Goal: Task Accomplishment & Management: Use online tool/utility

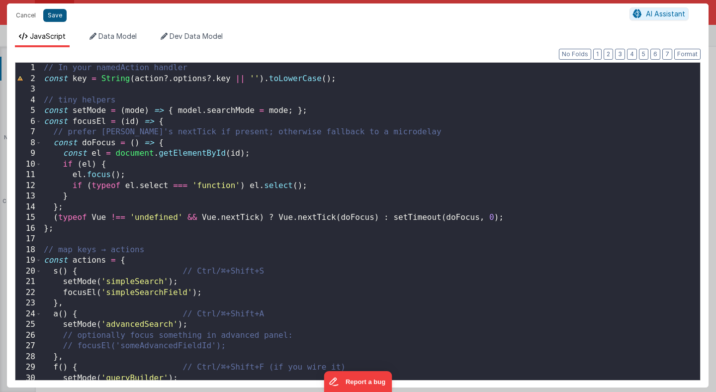
scroll to position [218, 0]
click at [55, 17] on button "Save" at bounding box center [54, 15] width 23 height 13
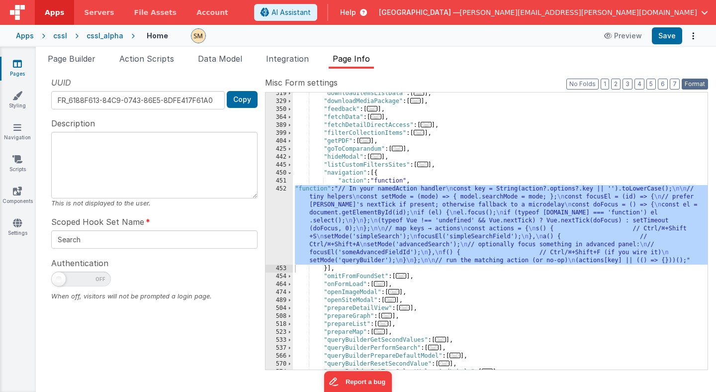
click at [699, 83] on button "Format" at bounding box center [695, 84] width 26 height 11
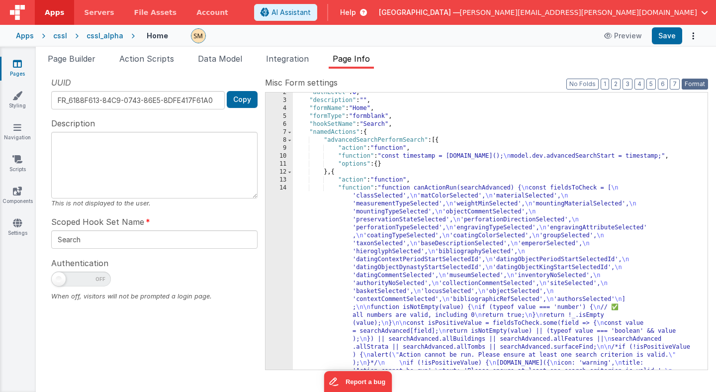
scroll to position [12, 0]
click at [629, 84] on button "3" at bounding box center [628, 84] width 10 height 11
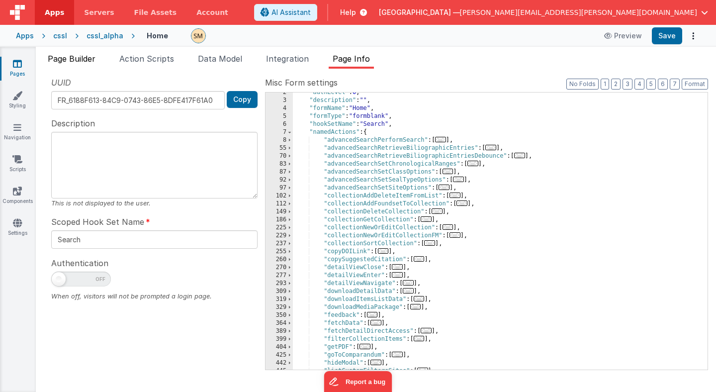
click at [66, 62] on span "Page Builder" at bounding box center [72, 59] width 48 height 10
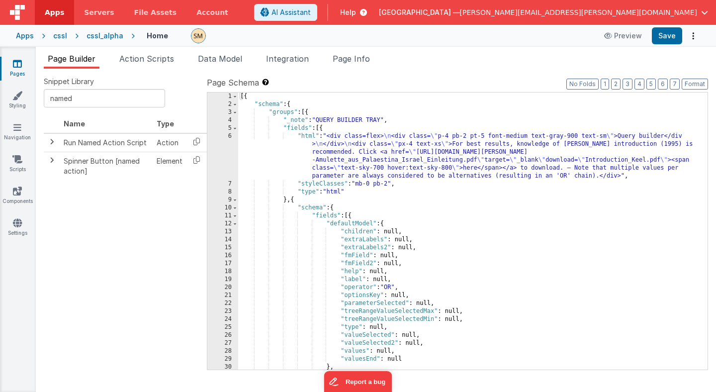
click at [67, 36] on icon at bounding box center [76, 36] width 19 height 10
click at [62, 36] on div "cssl" at bounding box center [60, 36] width 14 height 10
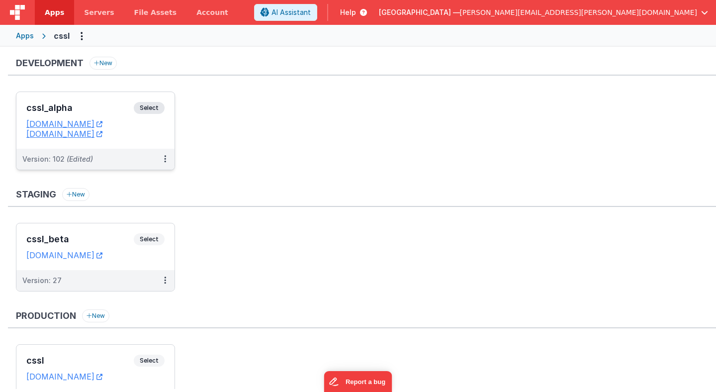
click at [153, 105] on span "Select" at bounding box center [149, 108] width 31 height 12
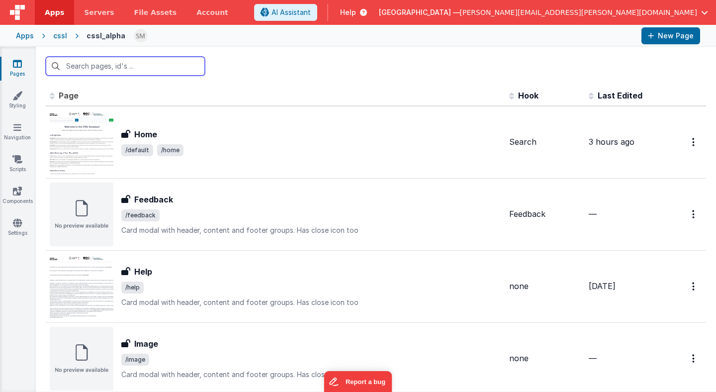
click at [136, 67] on input "text" at bounding box center [125, 66] width 159 height 19
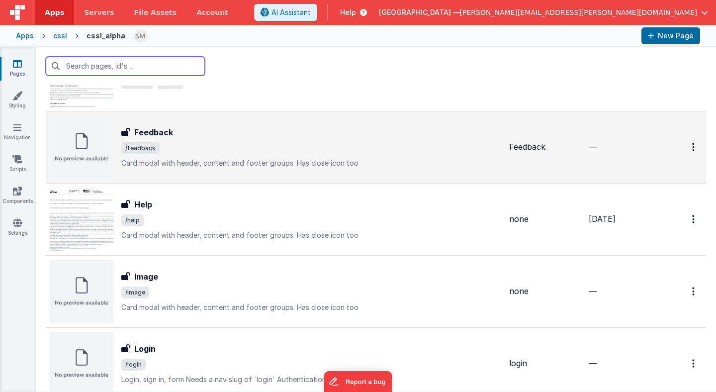
scroll to position [69, 0]
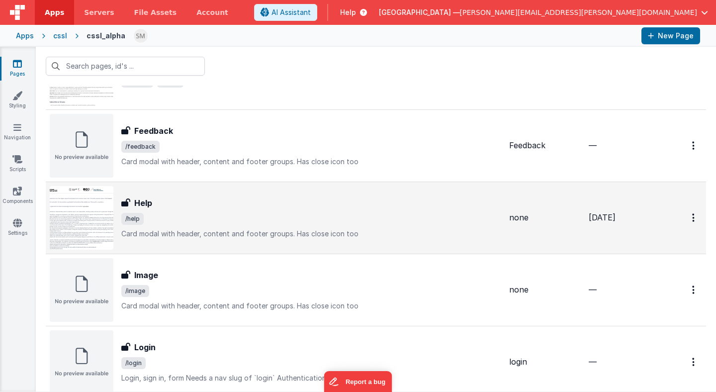
click at [176, 235] on p "Card modal with header, content and footer groups.Has close icon too" at bounding box center [311, 234] width 380 height 10
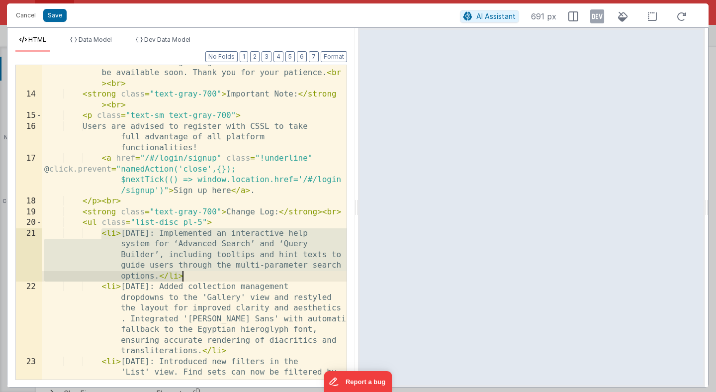
drag, startPoint x: 102, startPoint y: 234, endPoint x: 188, endPoint y: 275, distance: 95.4
click at [188, 275] on div "Help is currently under construction. Full documentation regarding the function…" at bounding box center [194, 267] width 304 height 443
click at [104, 236] on div "Help is currently under construction. Full documentation regarding the function…" at bounding box center [194, 222] width 304 height 314
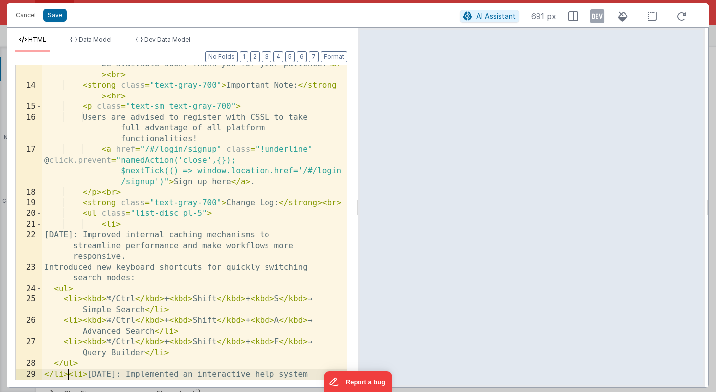
scroll to position [242, 0]
click at [341, 55] on button "Format" at bounding box center [334, 56] width 26 height 11
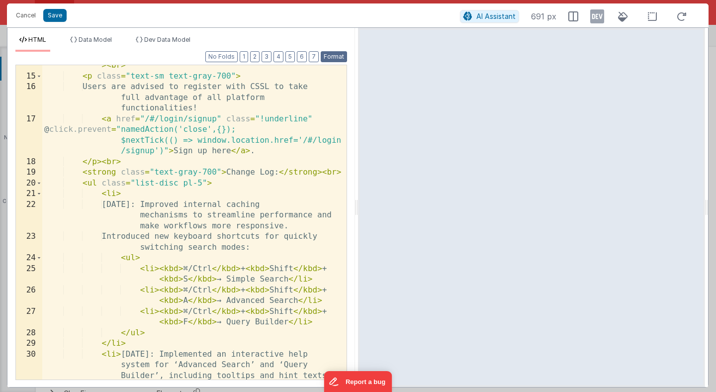
scroll to position [275, 0]
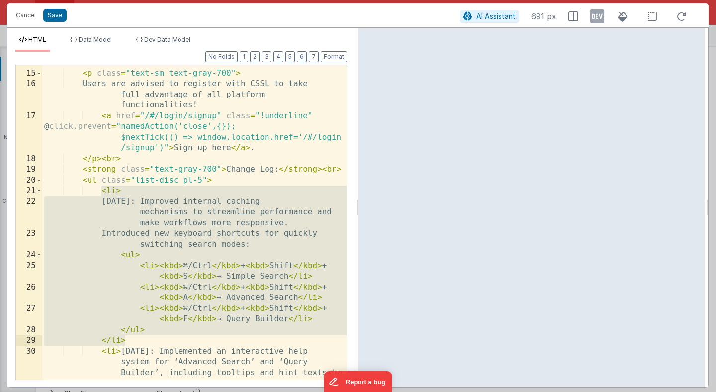
drag, startPoint x: 102, startPoint y: 188, endPoint x: 149, endPoint y: 338, distance: 157.0
click at [149, 338] on div "< strong class = "text-gray-700" > Important Note: </ strong > < br > < p class…" at bounding box center [194, 241] width 304 height 389
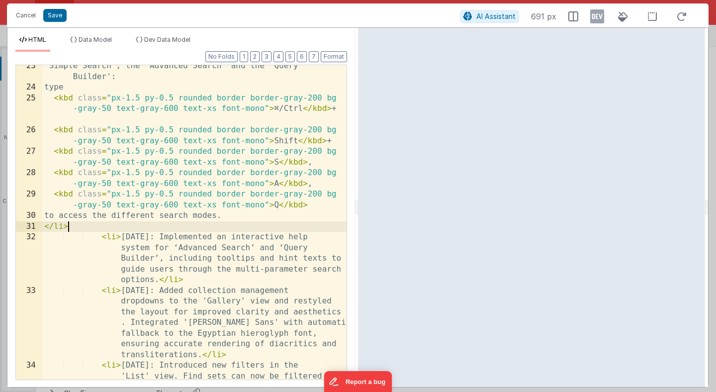
scroll to position [443, 0]
click at [52, 14] on button "Save" at bounding box center [54, 15] width 23 height 13
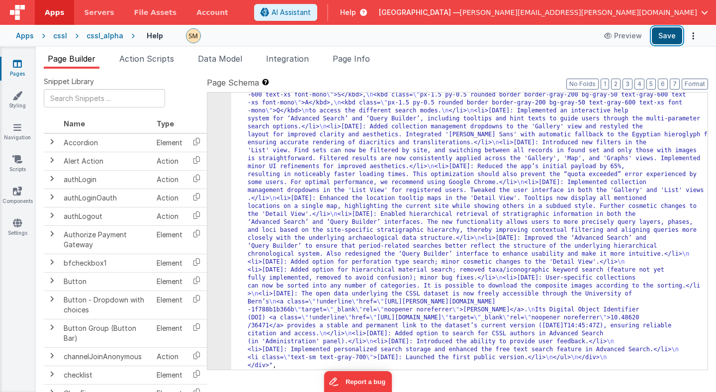
click at [666, 37] on button "Save" at bounding box center [667, 35] width 30 height 17
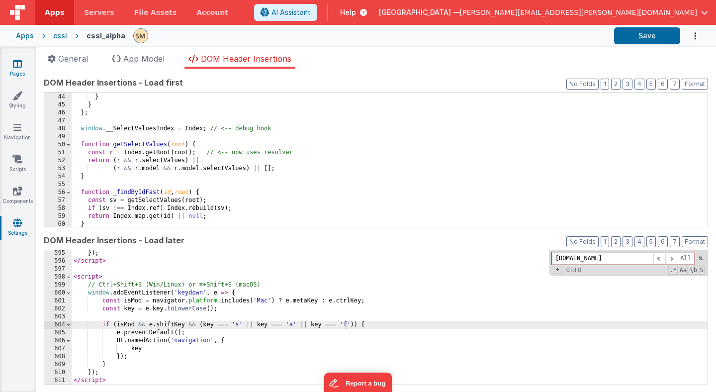
scroll to position [4735, 0]
click at [16, 67] on icon at bounding box center [17, 64] width 9 height 10
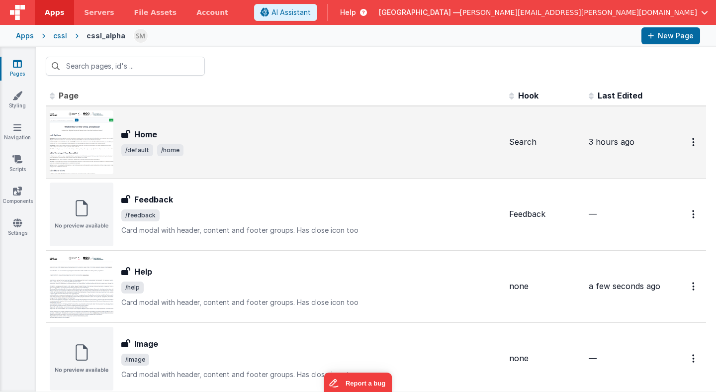
click at [150, 133] on h3 "Home" at bounding box center [145, 134] width 23 height 12
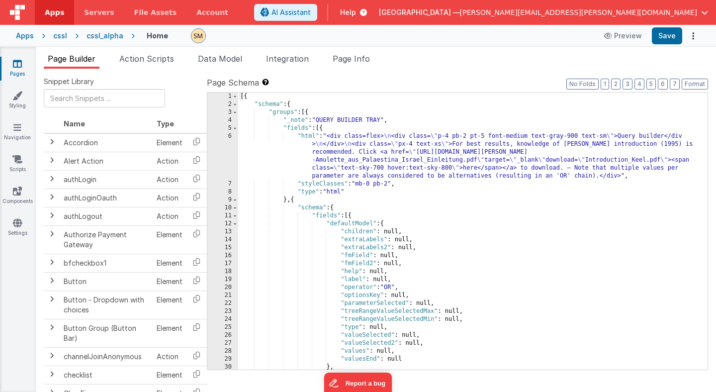
click at [329, 171] on div "[{ "schema" : { "groups" : [{ "_note" : "QUERY BUILDER TRAY" , "fields" : [{ "h…" at bounding box center [472, 238] width 469 height 293
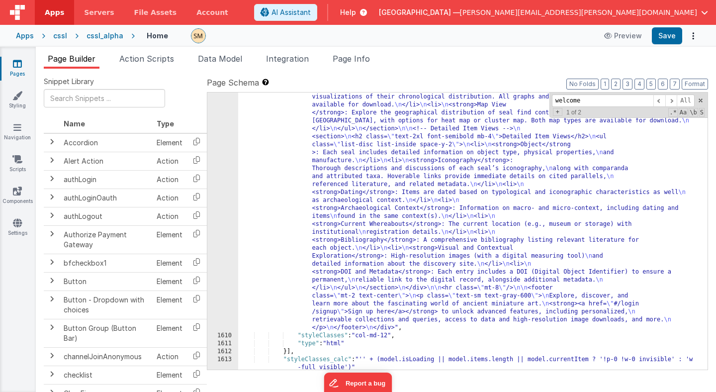
scroll to position [15153, 0]
type input "welcome"
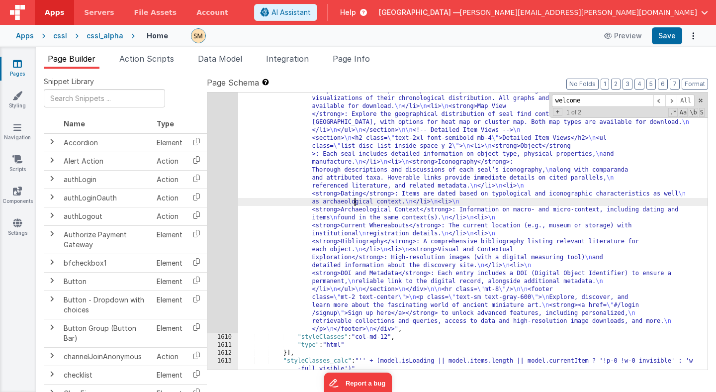
click at [355, 199] on div ""html" : "<div class= \" container mx-auto px-4 py-10 flex flex-col \" style= \…" at bounding box center [472, 241] width 469 height 770
click at [223, 186] on div "1609" at bounding box center [222, 94] width 31 height 477
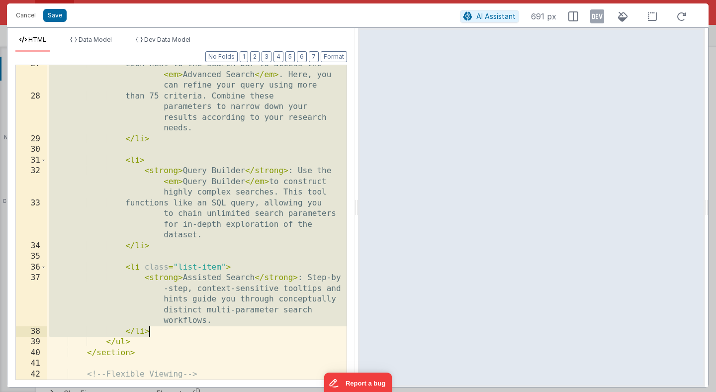
scroll to position [434, 0]
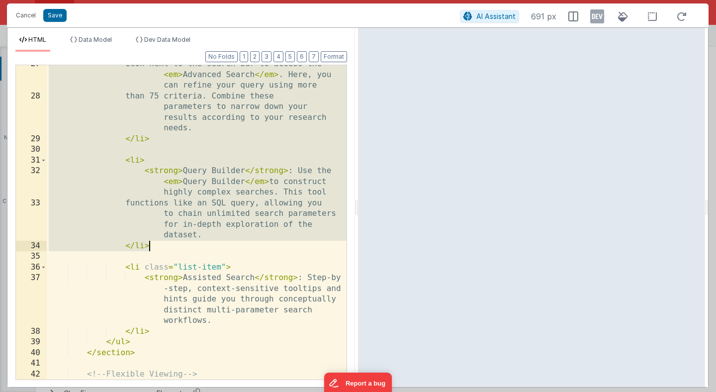
drag, startPoint x: 125, startPoint y: 100, endPoint x: 179, endPoint y: 243, distance: 152.8
click at [179, 243] on div "icon next to the search bar to access the < em > Advanced Search </ em > . Here…" at bounding box center [197, 237] width 300 height 357
click at [197, 336] on div "icon next to the search bar to access the < em > Advanced Search </ em > . Here…" at bounding box center [197, 237] width 300 height 357
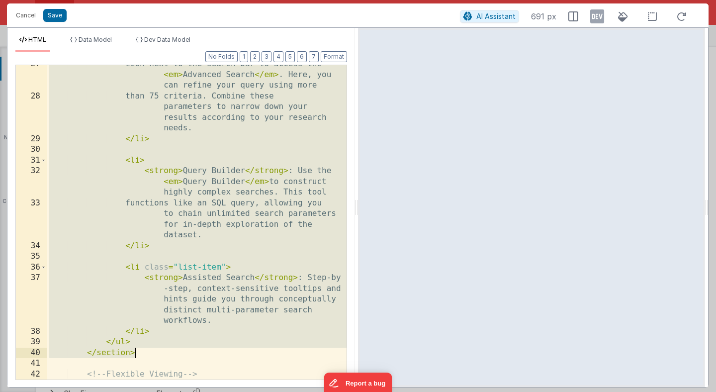
click at [196, 348] on div "icon next to the search bar to access the < em > Advanced Search </ em > . Here…" at bounding box center [197, 237] width 300 height 357
click at [199, 340] on div "icon next to the search bar to access the < em > Advanced Search </ em > . Here…" at bounding box center [197, 222] width 300 height 314
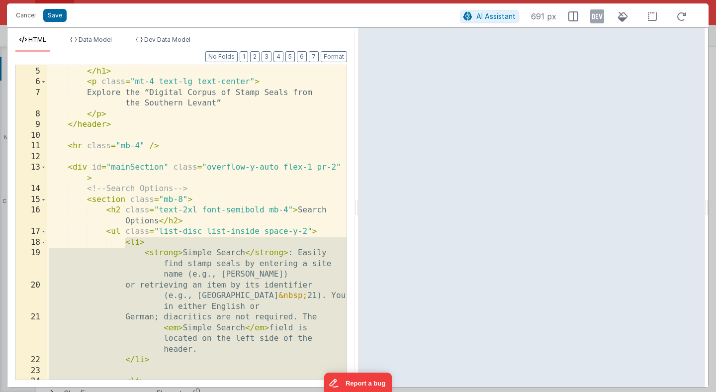
scroll to position [63, 0]
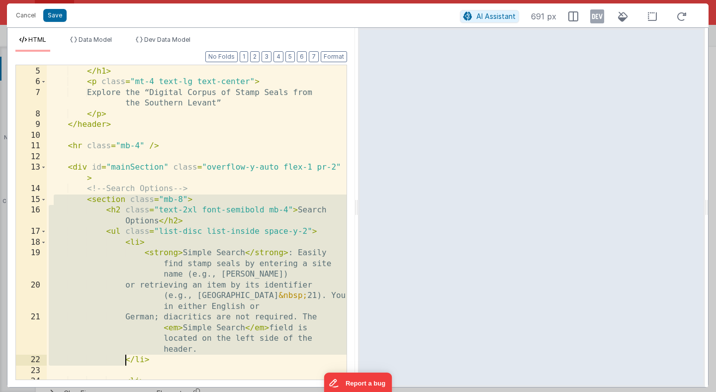
drag, startPoint x: 53, startPoint y: 197, endPoint x: 126, endPoint y: 361, distance: 178.9
click at [126, 361] on div "Welcome to the CSSL Database! </ h1 > < p class = "mt-4 text-lg text-center" > …" at bounding box center [197, 223] width 300 height 336
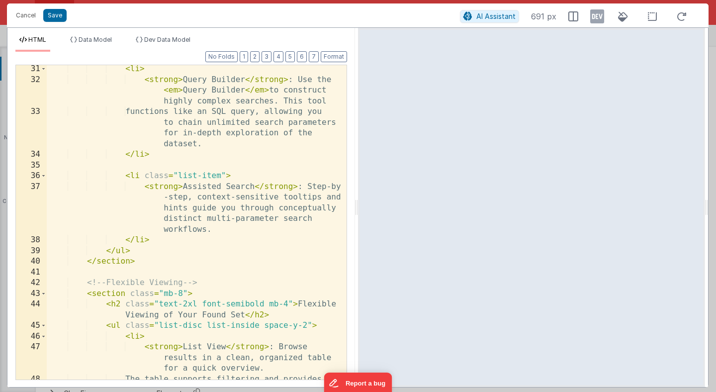
scroll to position [525, 0]
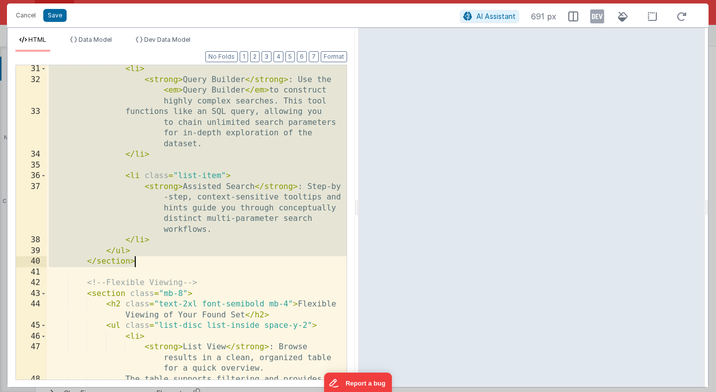
click at [136, 264] on div "< li > < strong > Query Builder </ strong > : Use the < em > Query Builder </ e…" at bounding box center [197, 242] width 300 height 357
click at [162, 245] on div "< li > < strong > Query Builder </ strong > : Use the < em > Query Builder </ e…" at bounding box center [197, 242] width 300 height 357
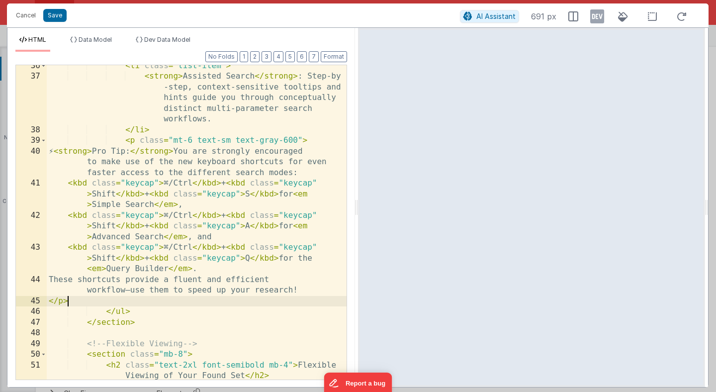
scroll to position [635, 0]
click at [57, 11] on button "Save" at bounding box center [54, 15] width 23 height 13
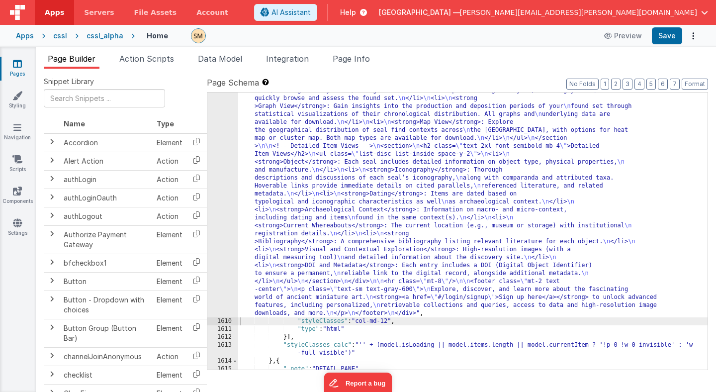
scroll to position [15164, 0]
click at [222, 212] on div "1609" at bounding box center [222, 86] width 31 height 461
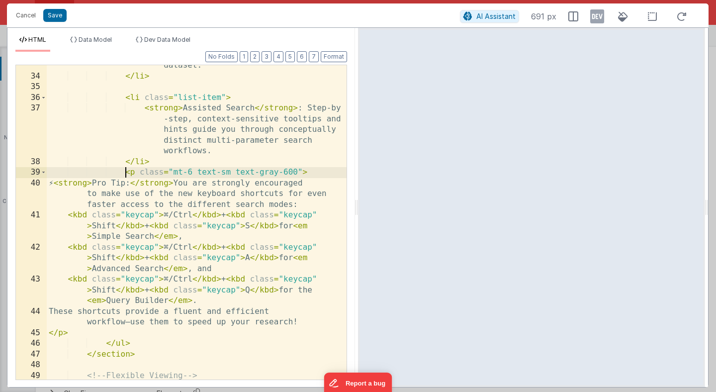
scroll to position [0, 0]
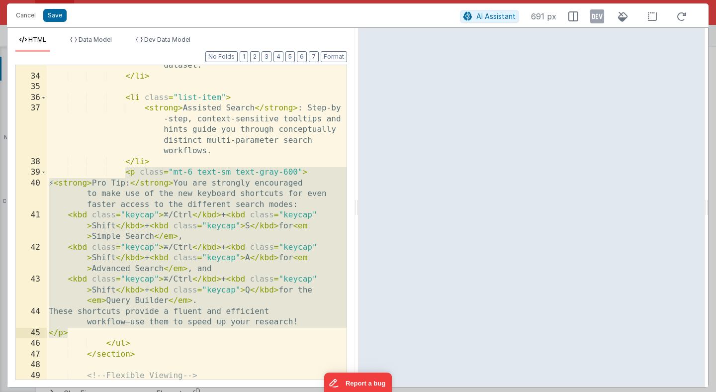
drag, startPoint x: 126, startPoint y: 171, endPoint x: 70, endPoint y: 330, distance: 169.2
click at [70, 330] on div "functions like an SQL query, allowing you to chain unlimited search parameters …" at bounding box center [197, 212] width 300 height 368
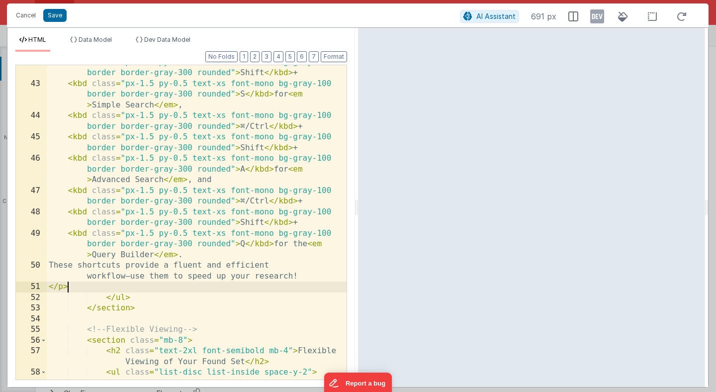
scroll to position [787, 0]
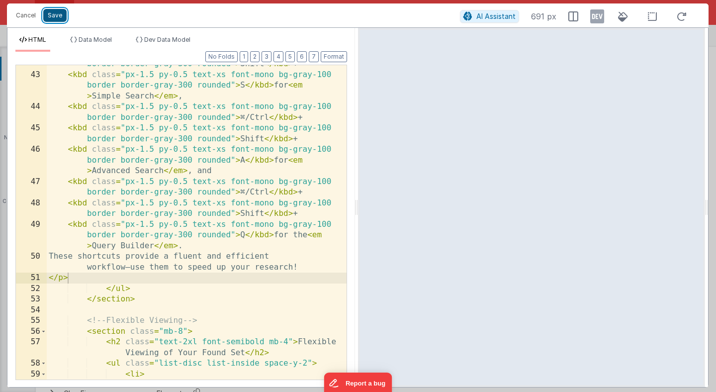
click at [57, 18] on button "Save" at bounding box center [54, 15] width 23 height 13
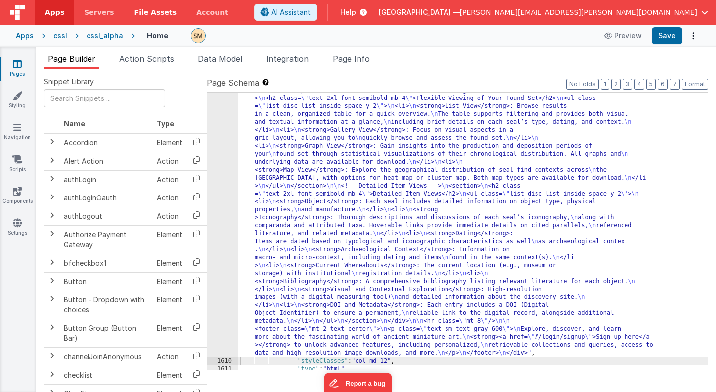
scroll to position [15135, 0]
click at [670, 37] on button "Save" at bounding box center [667, 35] width 30 height 17
click at [224, 192] on div "1609" at bounding box center [222, 106] width 31 height 501
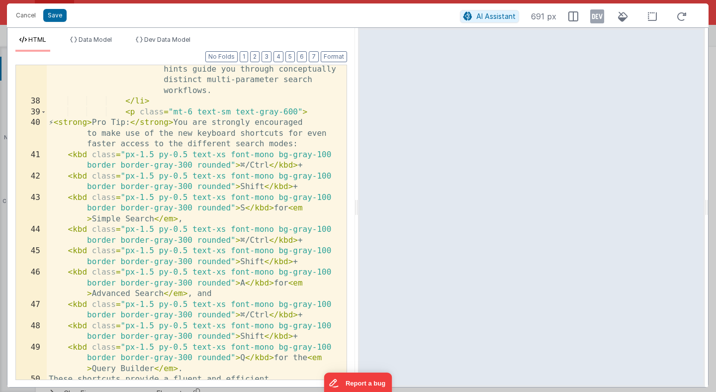
scroll to position [664, 0]
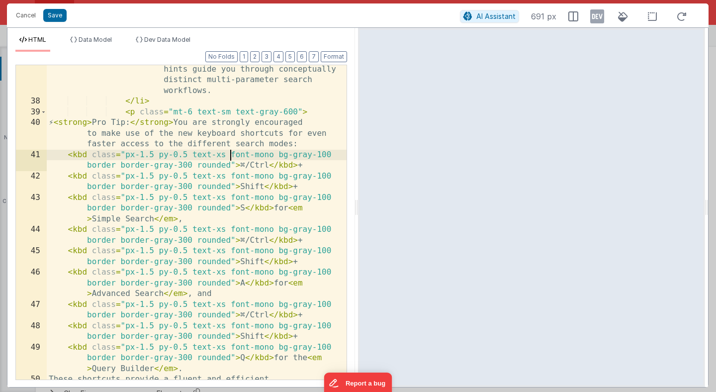
click at [230, 154] on div "< strong > Assisted Search </ strong > : Step-by -step, context-sensitive toolt…" at bounding box center [197, 237] width 300 height 389
paste textarea
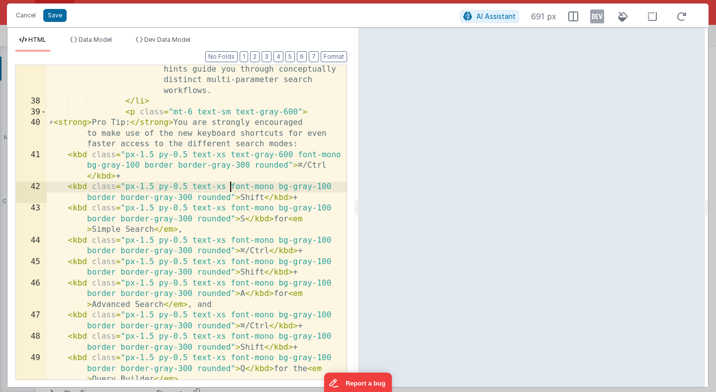
click at [230, 186] on div "< strong > Assisted Search </ strong > : Step-by -step, context-sensitive toolt…" at bounding box center [197, 237] width 300 height 389
paste textarea
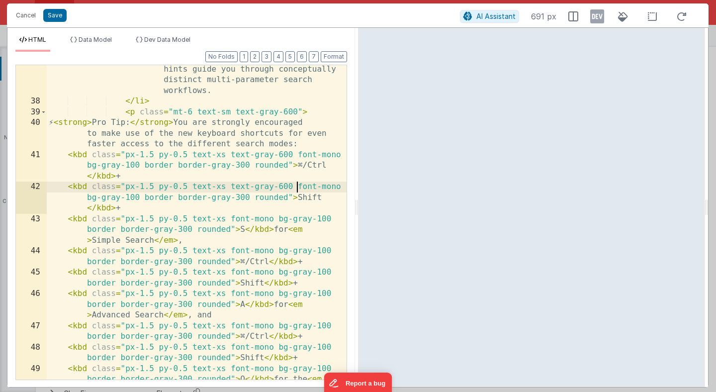
click at [231, 220] on div "< strong > Assisted Search </ strong > : Step-by -step, context-sensitive toolt…" at bounding box center [197, 243] width 300 height 400
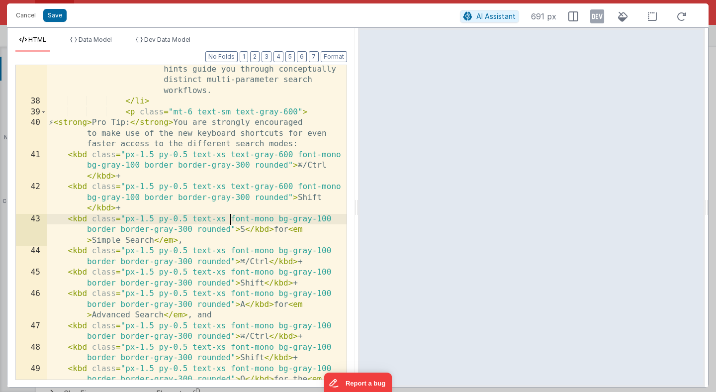
paste textarea
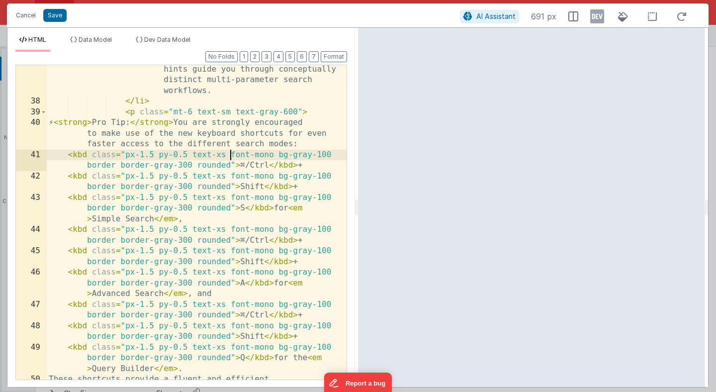
paste textarea
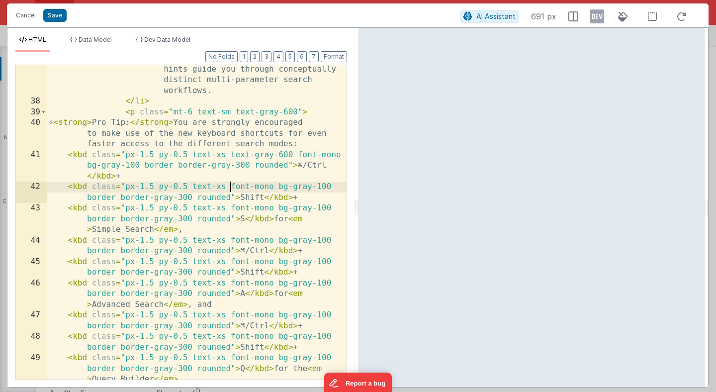
click at [232, 187] on div "< strong > Assisted Search </ strong > : Step-by -step, context-sensitive toolt…" at bounding box center [197, 237] width 300 height 389
paste textarea
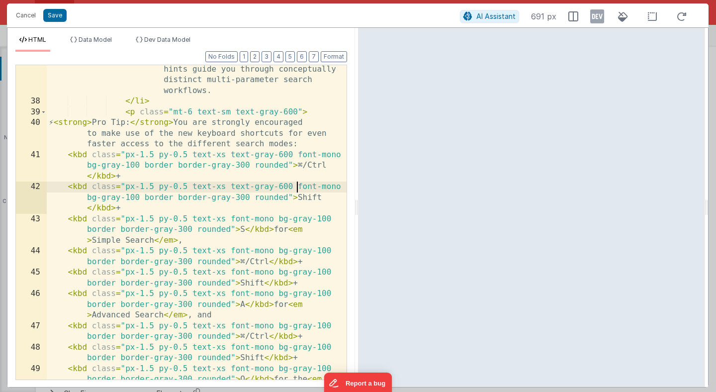
click at [230, 220] on div "< strong > Assisted Search </ strong > : Step-by -step, context-sensitive toolt…" at bounding box center [197, 243] width 300 height 400
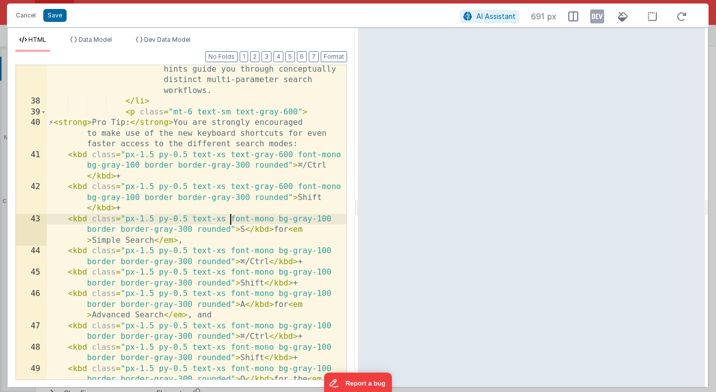
paste textarea
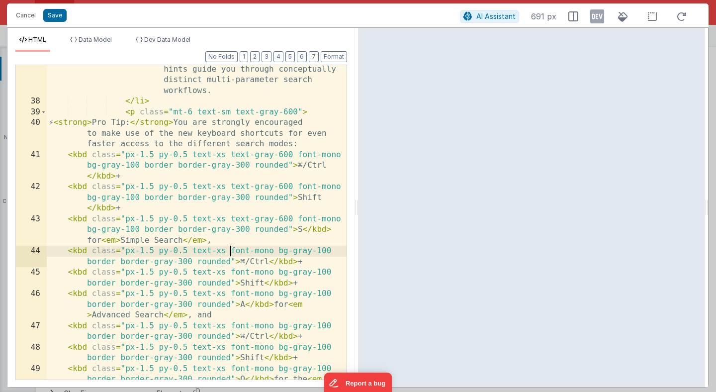
click at [232, 250] on div "< strong > Assisted Search </ strong > : Step-by -step, context-sensitive toolt…" at bounding box center [197, 243] width 300 height 400
paste textarea
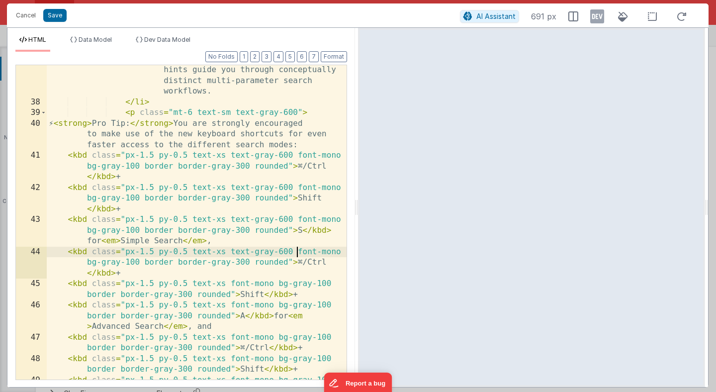
scroll to position [663, 0]
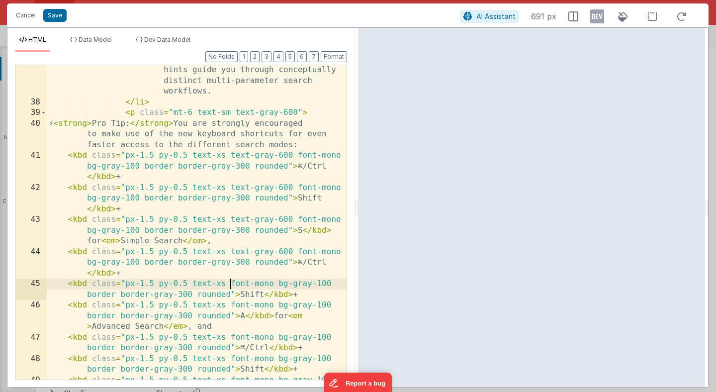
click at [232, 285] on div "< strong > Assisted Search </ strong > : Step-by -step, context-sensitive toolt…" at bounding box center [197, 243] width 300 height 400
paste textarea
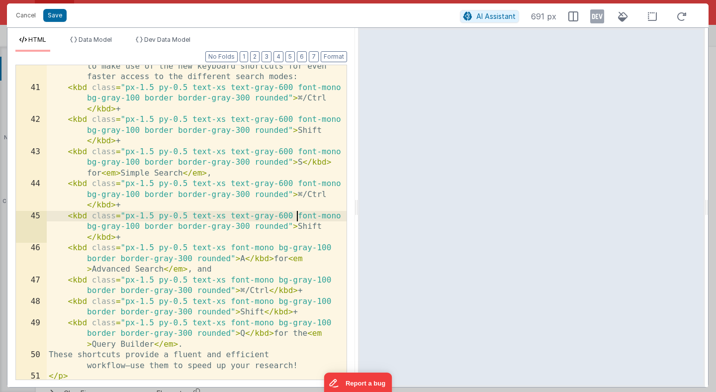
scroll to position [732, 0]
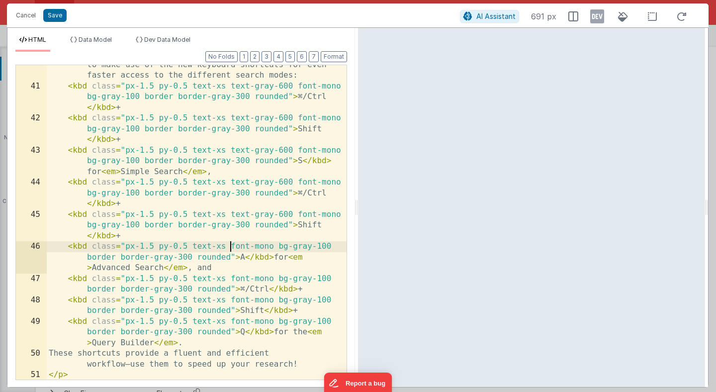
click at [231, 247] on div "⚡ < strong > Pro Tip: </ strong > You are strongly encouraged to make use of th…" at bounding box center [197, 227] width 300 height 357
paste textarea
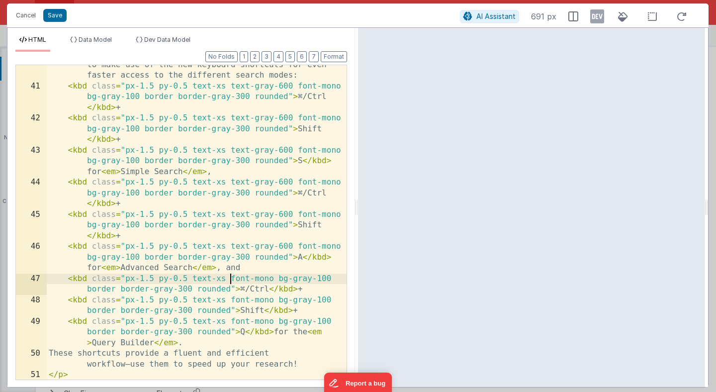
click at [232, 279] on div "⚡ < strong > Pro Tip: </ strong > You are strongly encouraged to make use of th…" at bounding box center [197, 227] width 300 height 357
paste textarea
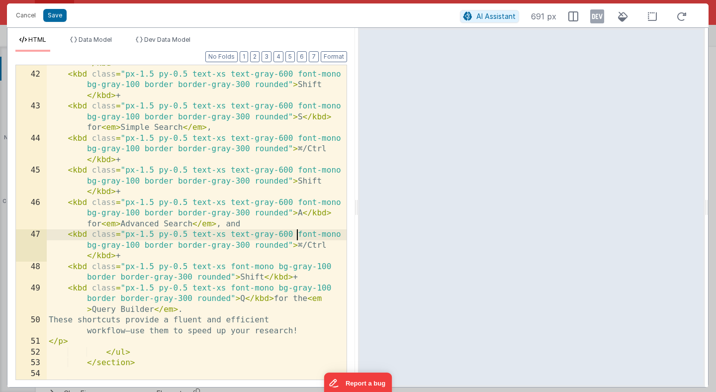
scroll to position [783, 0]
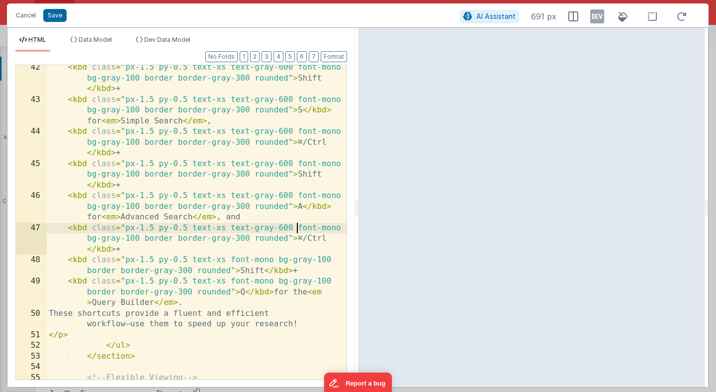
click at [232, 259] on div "< kbd class = "px-1.5 py-0.5 text-xs text-gray-600 font-mono bg-gray-100 border…" at bounding box center [197, 240] width 300 height 357
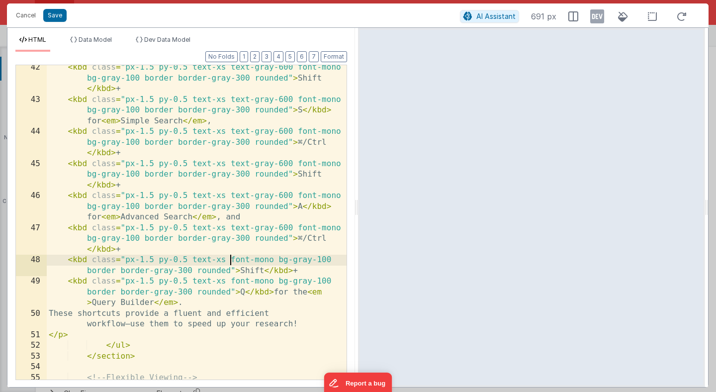
paste textarea
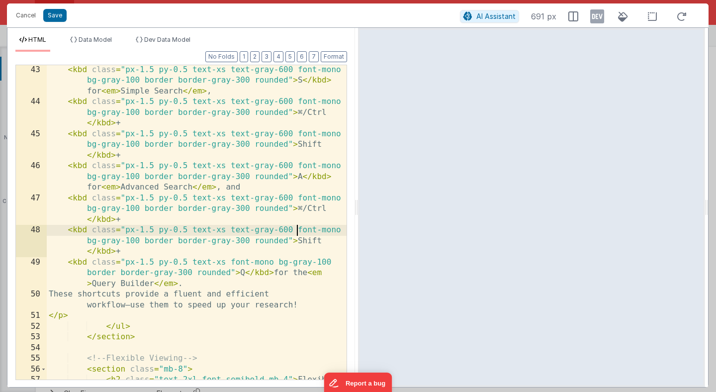
scroll to position [813, 0]
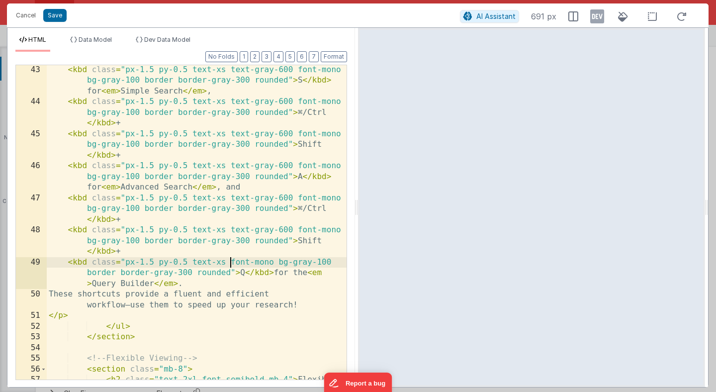
click at [231, 260] on div "< kbd class = "px-1.5 py-0.5 text-xs text-gray-600 font-mono bg-gray-100 border…" at bounding box center [197, 249] width 300 height 368
paste textarea
click at [231, 280] on div "< kbd class = "px-1.5 py-0.5 text-xs text-gray-600 font-mono bg-gray-100 border…" at bounding box center [197, 249] width 300 height 368
click at [293, 263] on div "< kbd class = "px-1.5 py-0.5 text-xs text-gray-600 font-mono bg-gray-100 border…" at bounding box center [197, 249] width 300 height 368
click at [58, 18] on button "Save" at bounding box center [54, 15] width 23 height 13
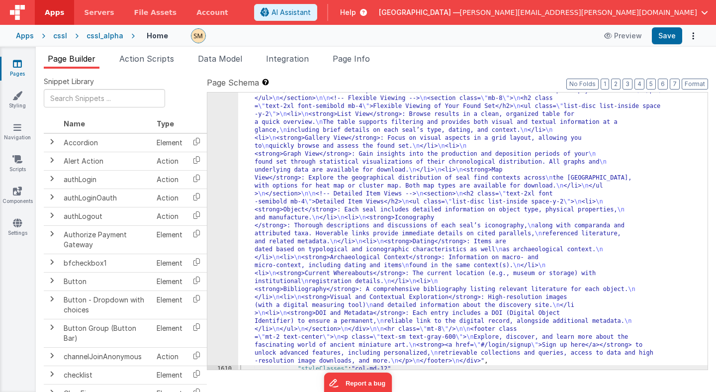
scroll to position [15129, 0]
click at [672, 35] on button "Save" at bounding box center [667, 35] width 30 height 17
click at [225, 250] on div "1609" at bounding box center [222, 110] width 31 height 509
click at [225, 246] on div "1609" at bounding box center [222, 110] width 31 height 509
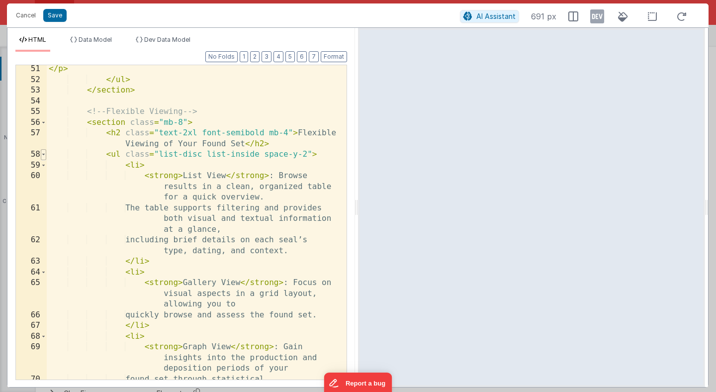
scroll to position [0, 0]
click at [44, 155] on span at bounding box center [43, 154] width 5 height 11
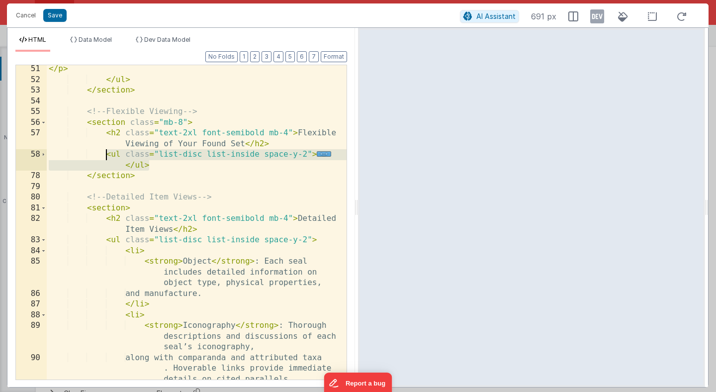
drag, startPoint x: 157, startPoint y: 166, endPoint x: 106, endPoint y: 150, distance: 53.0
click at [106, 150] on div "</ p > </ ul > </ section > <!-- Flexible Viewing --> < section class = "mb-8" …" at bounding box center [197, 237] width 300 height 347
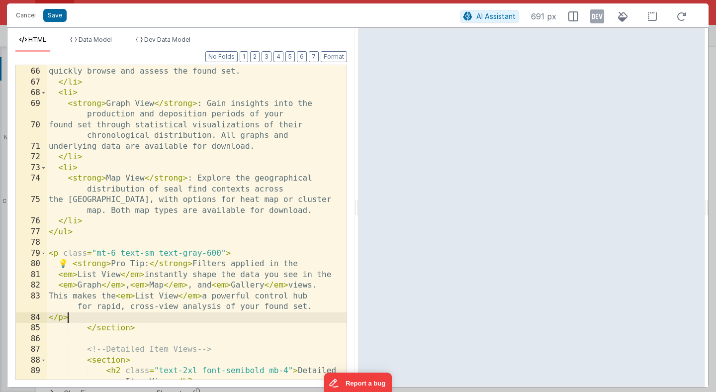
scroll to position [1271, 0]
click at [57, 16] on button "Save" at bounding box center [54, 15] width 23 height 13
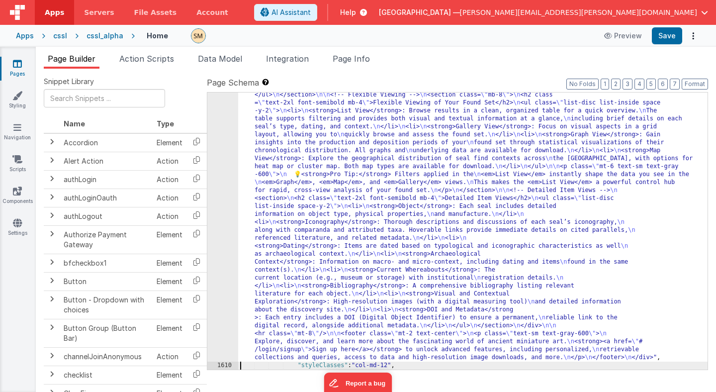
click at [226, 122] on div "1609" at bounding box center [222, 106] width 31 height 509
click at [316, 179] on div ""html" : "<div class= \" container mx-auto px-4 py-10 flex flex-col \" style= \…" at bounding box center [472, 249] width 469 height 794
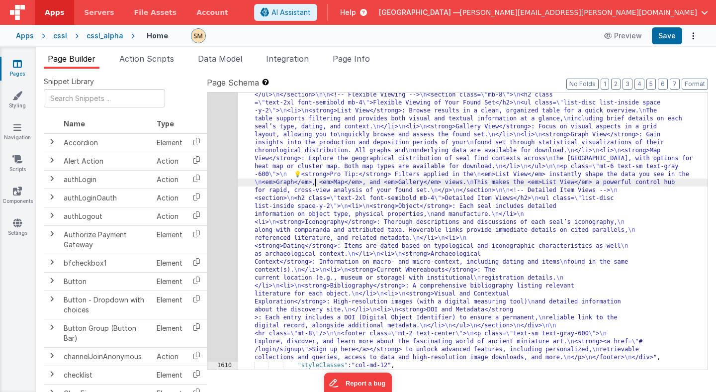
click at [218, 200] on div "1609" at bounding box center [222, 106] width 31 height 509
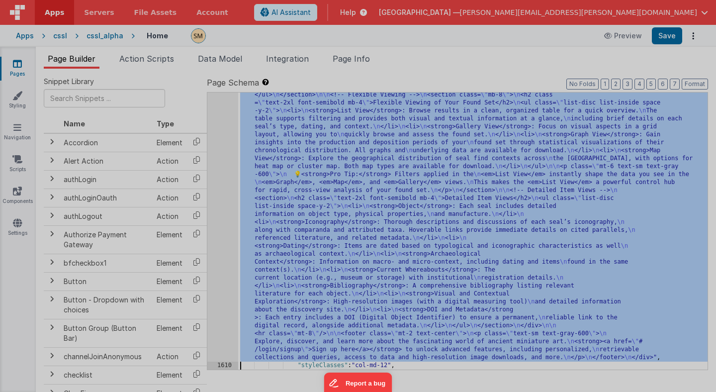
click at [218, 200] on div "< div class = "container mx-auto px-4 py -10 flex flex-col" style = "height: ca…" at bounding box center [197, 239] width 300 height 368
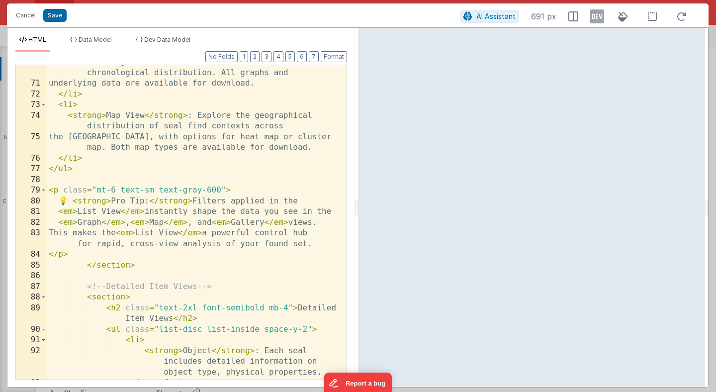
scroll to position [1339, 0]
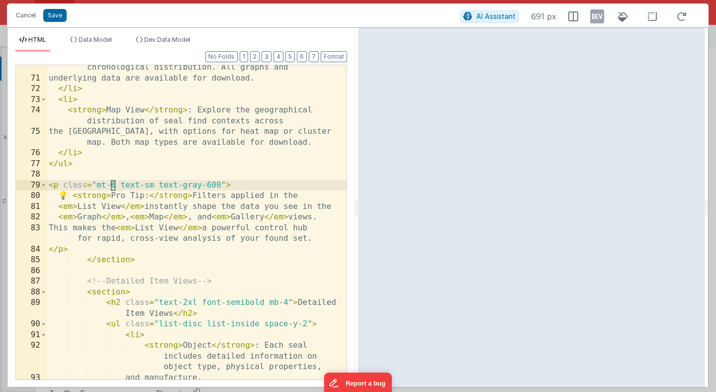
click at [115, 186] on div "found set through statistical visualizations of their chronological distributio…" at bounding box center [197, 225] width 300 height 347
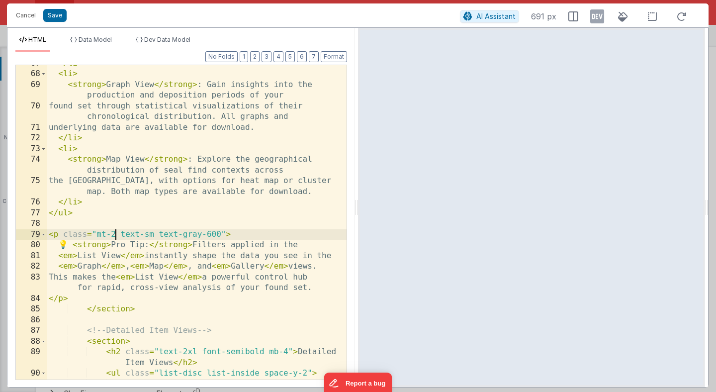
scroll to position [1291, 0]
drag, startPoint x: 160, startPoint y: 233, endPoint x: 221, endPoint y: 234, distance: 61.2
click at [221, 234] on div "</ li > < li > < strong > Graph View </ strong > : Gain insights into the produ…" at bounding box center [197, 225] width 300 height 336
click at [54, 14] on button "Save" at bounding box center [54, 15] width 23 height 13
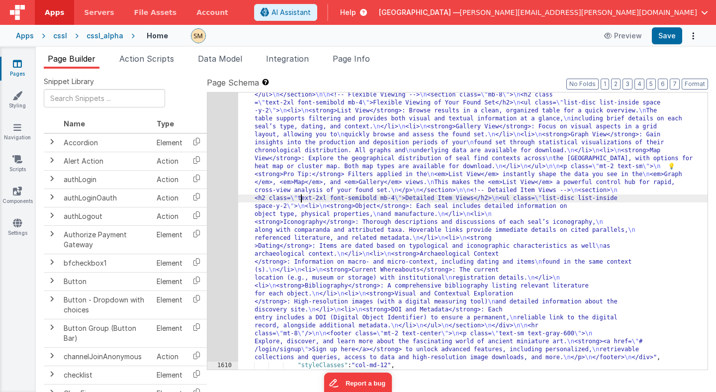
click at [299, 196] on div ""html" : "<div class= \" container mx-auto px-4 py-10 flex flex-col \" style= \…" at bounding box center [472, 249] width 469 height 794
click at [223, 213] on div "1609" at bounding box center [222, 106] width 31 height 509
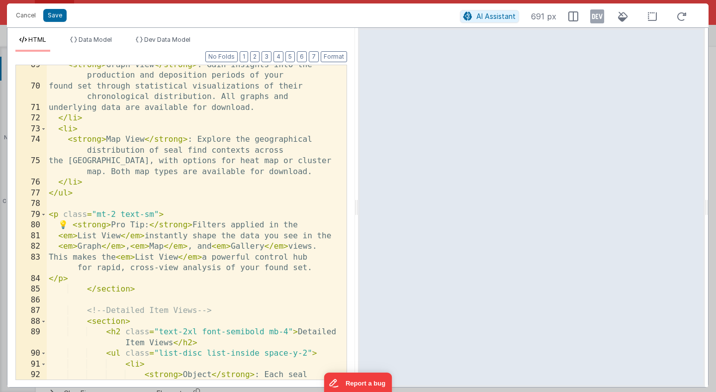
scroll to position [1304, 0]
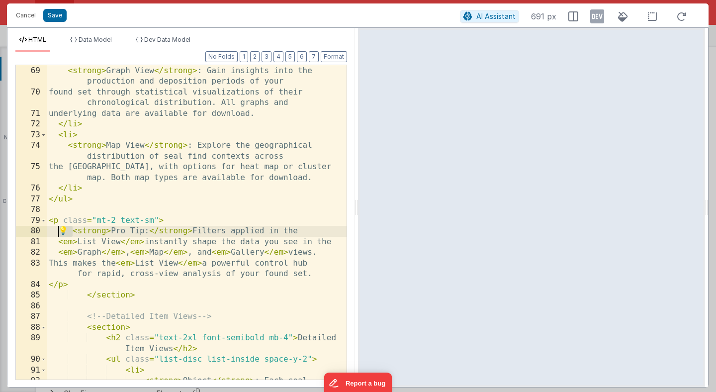
drag, startPoint x: 73, startPoint y: 232, endPoint x: 59, endPoint y: 232, distance: 13.9
click at [59, 232] on div "< li > < strong > Graph View </ strong > : Gain insights into the production an…" at bounding box center [197, 233] width 300 height 357
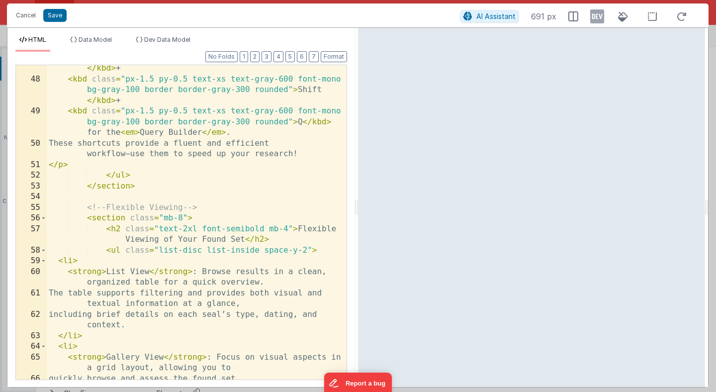
scroll to position [948, 0]
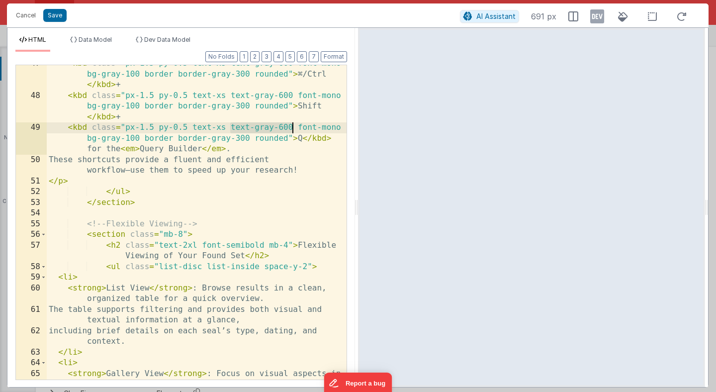
drag, startPoint x: 231, startPoint y: 128, endPoint x: 292, endPoint y: 127, distance: 61.7
click at [292, 127] on div "< kbd class = "px-1.5 py-0.5 text-xs text-gray-600 font-mono bg-gray-100 border…" at bounding box center [197, 242] width 300 height 368
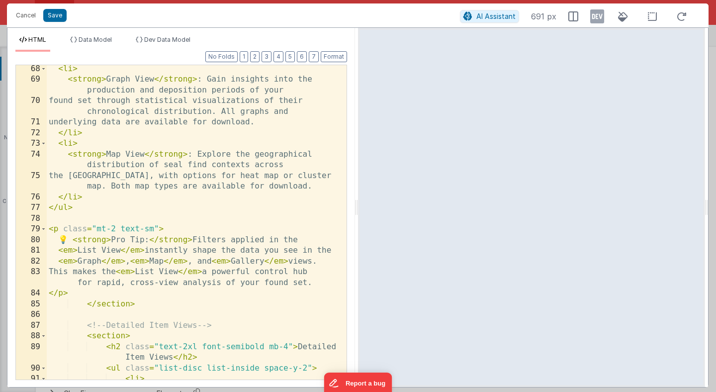
scroll to position [1312, 0]
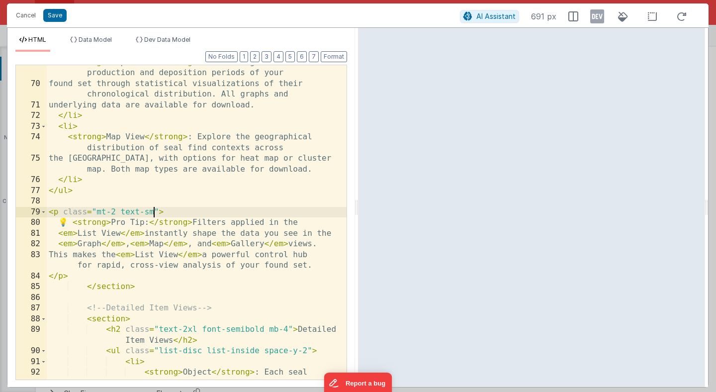
click at [154, 213] on div "< strong > Graph View </ strong > : Gain insights into the production and depos…" at bounding box center [197, 241] width 300 height 368
click at [119, 211] on div "< strong > Graph View </ strong > : Gain insights into the production and depos…" at bounding box center [197, 241] width 300 height 368
paste textarea
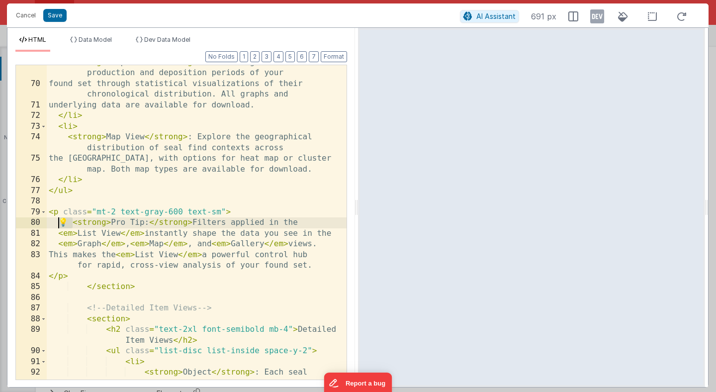
drag, startPoint x: 73, startPoint y: 224, endPoint x: 59, endPoint y: 223, distance: 14.0
click at [59, 223] on div "< strong > Graph View </ strong > : Gain insights into the production and depos…" at bounding box center [197, 241] width 300 height 368
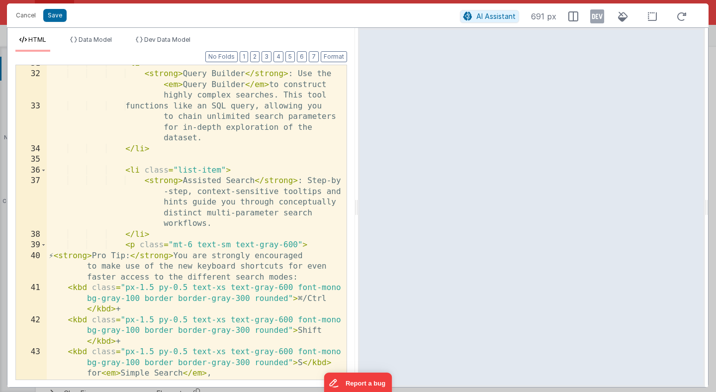
scroll to position [533, 0]
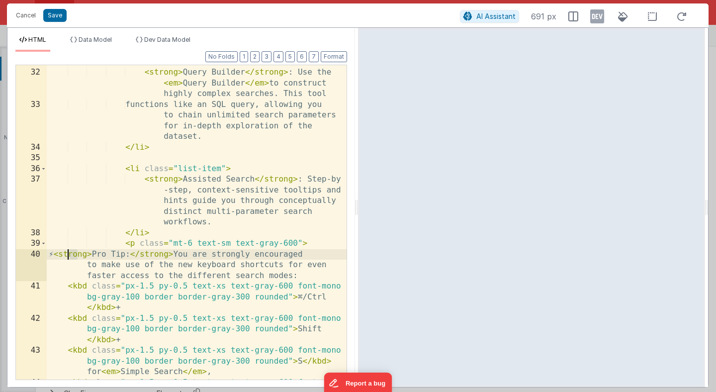
drag, startPoint x: 77, startPoint y: 254, endPoint x: 68, endPoint y: 254, distance: 8.5
click at [68, 254] on div "< li > < strong > Query Builder </ strong > : Use the < em > Query Builder </ e…" at bounding box center [197, 235] width 300 height 357
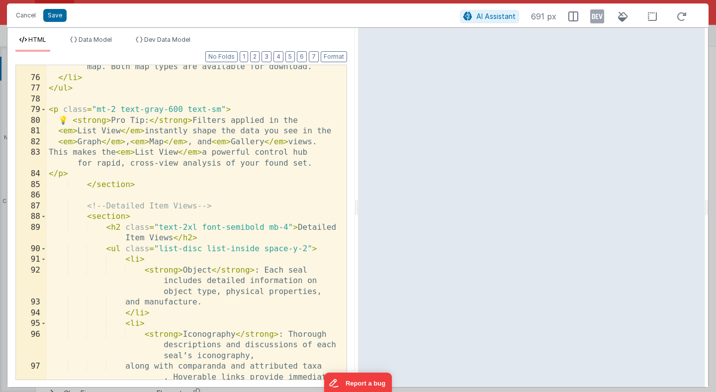
scroll to position [1416, 0]
click at [86, 186] on div "the [GEOGRAPHIC_DATA], with options for heat map or cluster map. Both map types…" at bounding box center [197, 234] width 300 height 368
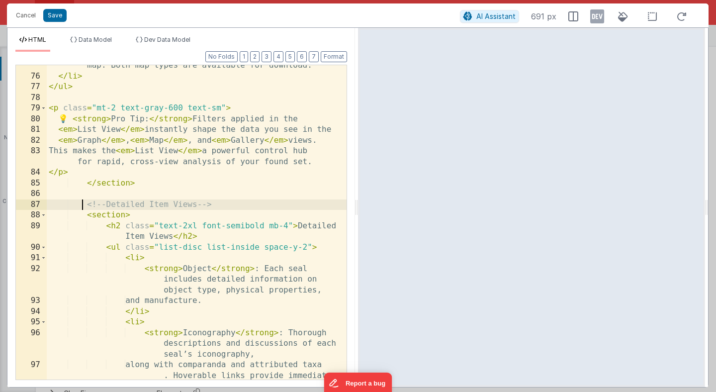
click at [85, 203] on div "the [GEOGRAPHIC_DATA], with options for heat map or cluster map. Both map types…" at bounding box center [197, 234] width 300 height 368
click at [43, 216] on span at bounding box center [43, 215] width 5 height 11
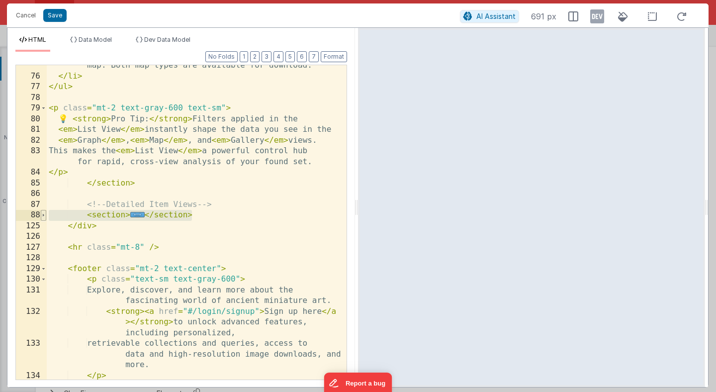
drag, startPoint x: 197, startPoint y: 215, endPoint x: 44, endPoint y: 216, distance: 152.7
click at [44, 216] on div "75 76 77 78 79 80 81 82 83 84 85 86 87 88 125 126 127 128 129 130 131 132 133 1…" at bounding box center [181, 222] width 332 height 315
click at [198, 216] on div "the [GEOGRAPHIC_DATA], with options for heat map or cluster map. Both map types…" at bounding box center [197, 222] width 300 height 314
drag, startPoint x: 198, startPoint y: 216, endPoint x: 36, endPoint y: 212, distance: 162.7
click at [36, 212] on div "75 76 77 78 79 80 81 82 83 84 85 86 87 88 125 126 127 128 129 130 131 132 133 1…" at bounding box center [181, 222] width 332 height 315
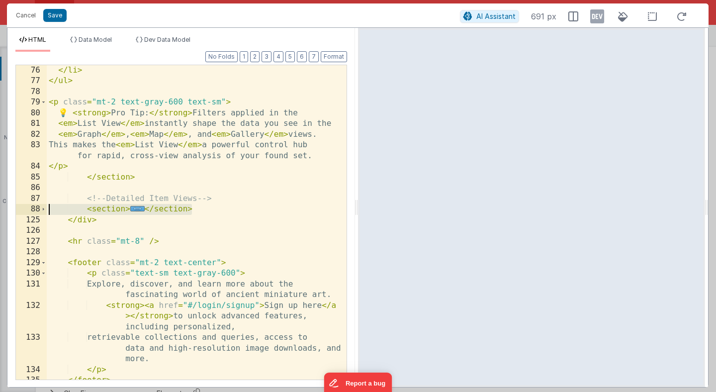
scroll to position [1439, 0]
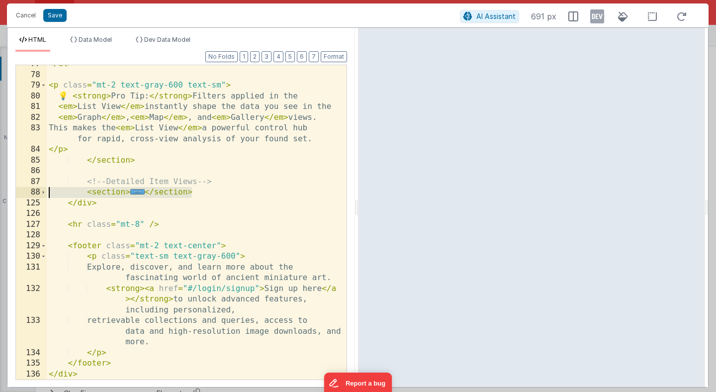
click at [211, 191] on div "</ ul > < p class = "mt-2 text-gray-600 text-sm" > 💡 < strong > Pro Tip: </ str…" at bounding box center [197, 222] width 300 height 314
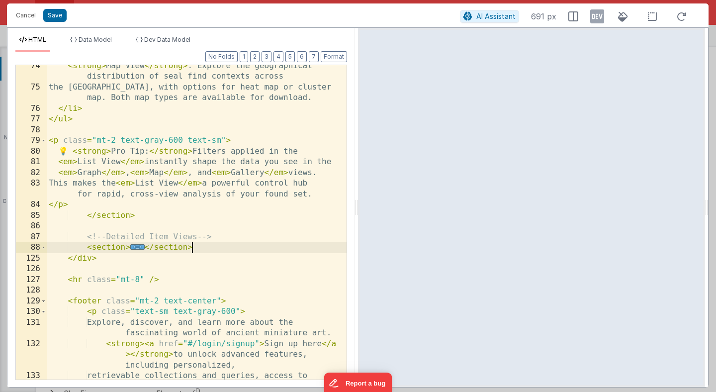
scroll to position [1387, 0]
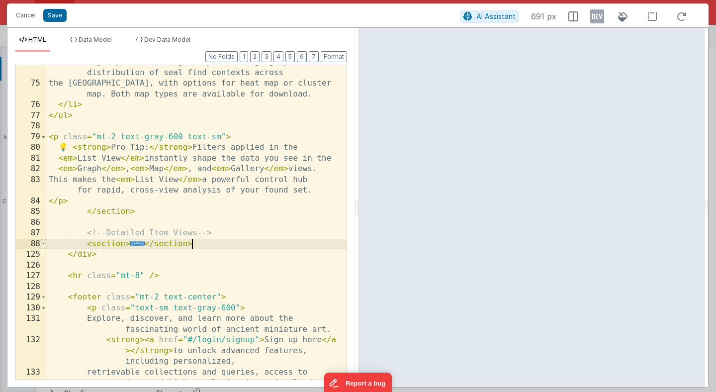
click at [42, 239] on span at bounding box center [43, 244] width 5 height 11
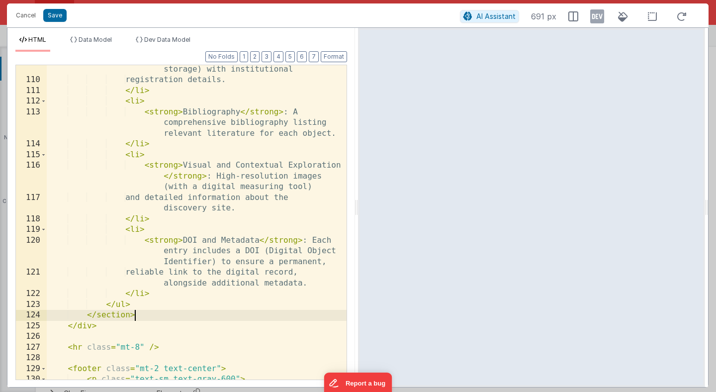
scroll to position [1944, 0]
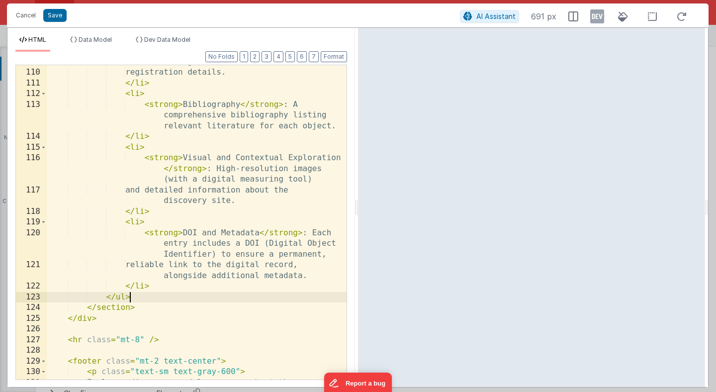
click at [130, 297] on div "< strong > Current Whereabouts </ strong > : The current location (e.g., museum…" at bounding box center [197, 219] width 300 height 368
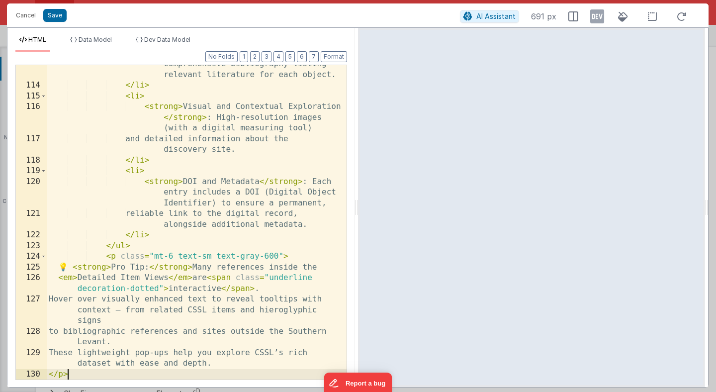
scroll to position [1995, 0]
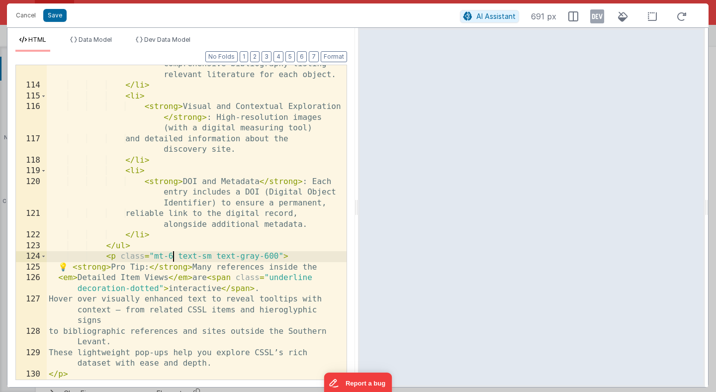
click at [174, 257] on div "< strong > Bibliography </ strong > : A comprehensive bibliography listing rele…" at bounding box center [197, 226] width 300 height 357
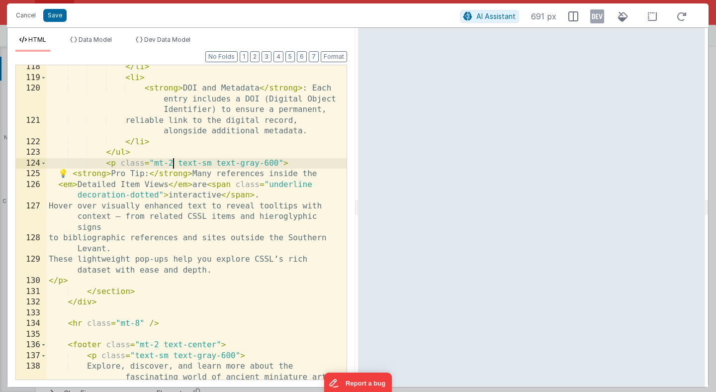
scroll to position [2088, 0]
click at [55, 15] on button "Save" at bounding box center [54, 15] width 23 height 13
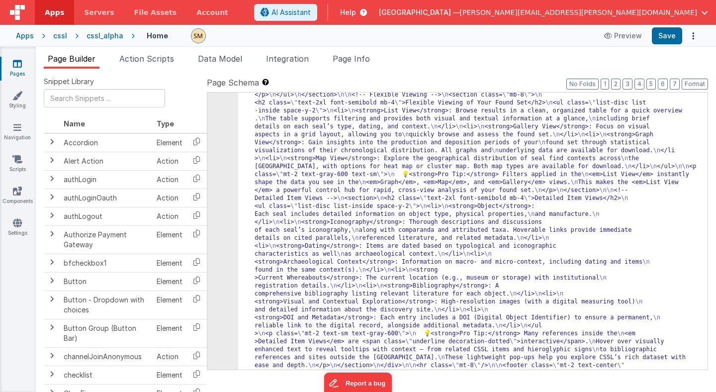
scroll to position [15102, 0]
click at [661, 33] on button "Save" at bounding box center [667, 35] width 30 height 17
click at [668, 36] on button "Save" at bounding box center [667, 35] width 30 height 17
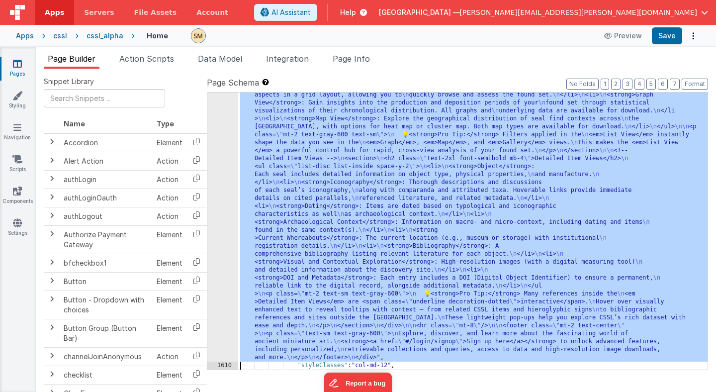
click at [225, 187] on div "1609" at bounding box center [222, 87] width 31 height 549
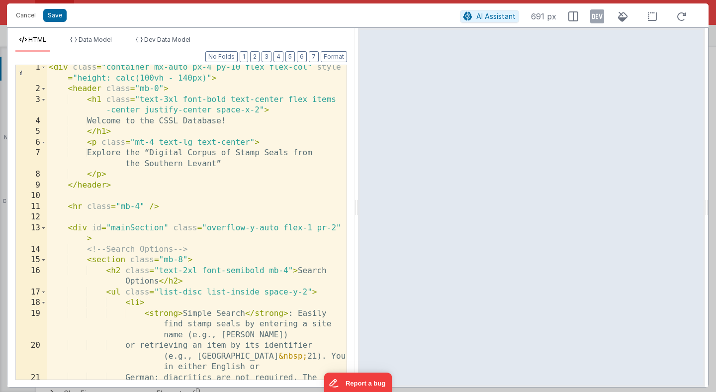
scroll to position [1, 0]
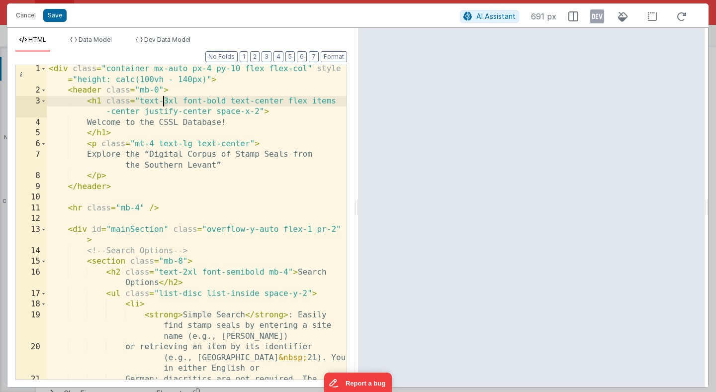
click at [164, 101] on div "< div class = "container mx-auto px-4 py-10 flex flex-col" style = "height: cal…" at bounding box center [197, 253] width 300 height 378
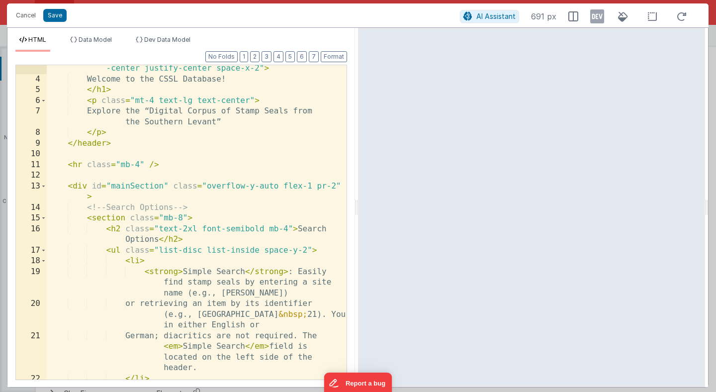
scroll to position [45, 0]
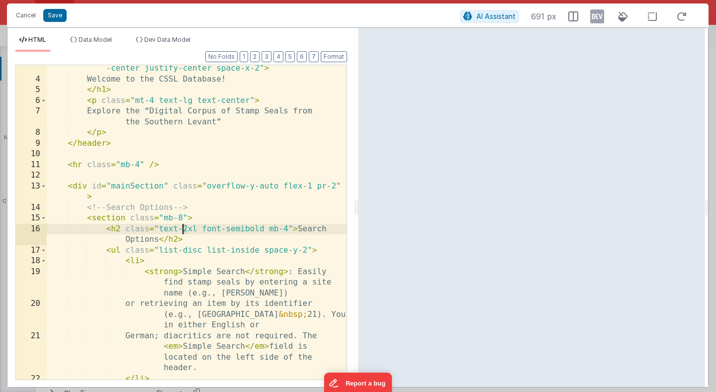
click at [184, 230] on div "< h1 class = "text-2xl font-bold text-center flex items -center justify-center …" at bounding box center [197, 226] width 300 height 347
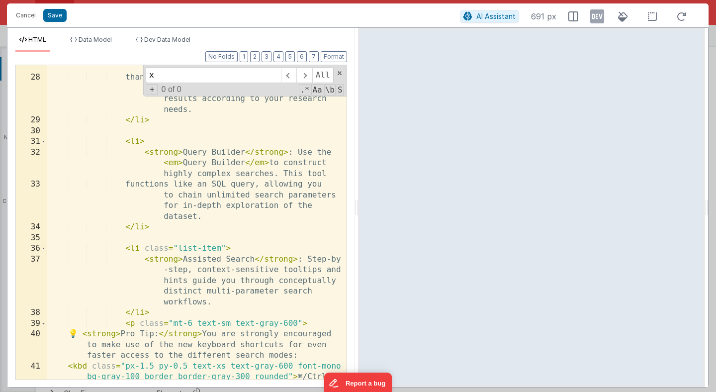
scroll to position [46, 0]
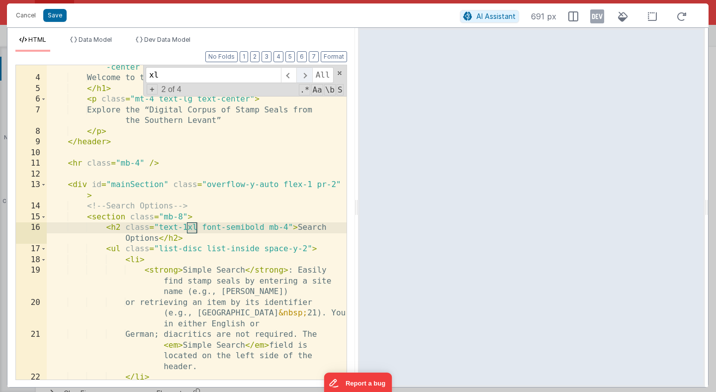
type input "xl"
click at [304, 76] on span at bounding box center [303, 75] width 15 height 16
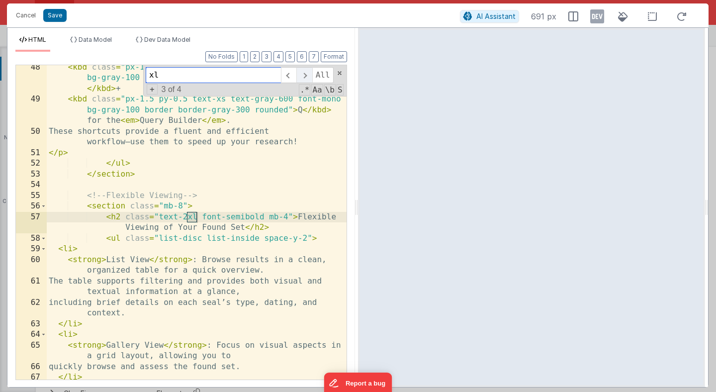
scroll to position [976, 0]
click at [186, 214] on div "< kbd class = "px-1.5 py-0.5 text-xs text-gray-600 font-mono bg-gray-100 border…" at bounding box center [197, 222] width 300 height 314
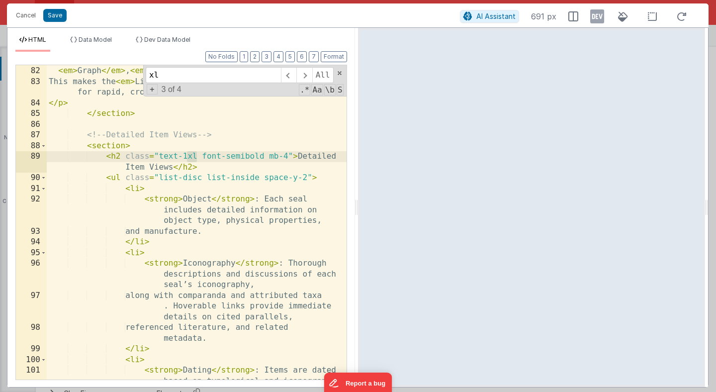
scroll to position [0, 0]
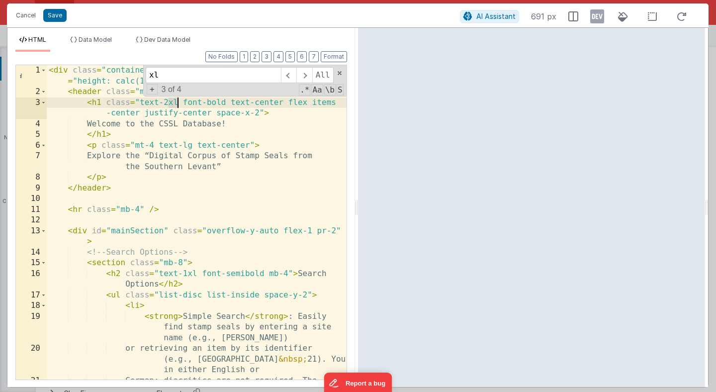
click at [166, 105] on div "< div class = "container mx-auto px-4 py-10 flex flex-col" style = "height: cal…" at bounding box center [197, 222] width 300 height 314
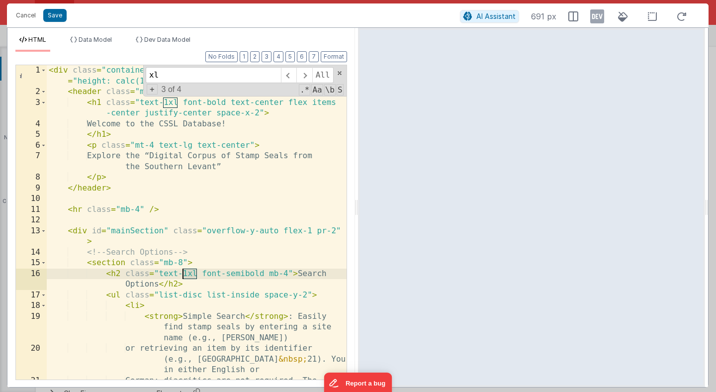
drag, startPoint x: 194, startPoint y: 272, endPoint x: 181, endPoint y: 273, distance: 13.4
click at [181, 273] on div "< div class = "container mx-auto px-4 py-10 flex flex-col" style = "height: cal…" at bounding box center [197, 254] width 300 height 378
click at [183, 274] on div "< div class = "container mx-auto px-4 py-10 flex flex-col" style = "height: cal…" at bounding box center [197, 222] width 300 height 314
drag, startPoint x: 183, startPoint y: 274, endPoint x: 196, endPoint y: 274, distance: 12.9
click at [196, 274] on div "< div class = "container mx-auto px-4 py-10 flex flex-col" style = "height: cal…" at bounding box center [197, 254] width 300 height 378
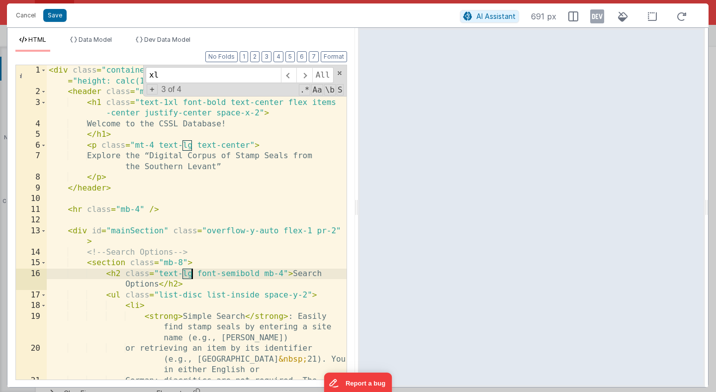
click at [193, 275] on div "< div class = "container mx-auto px-4 py-10 flex flex-col" style = "height: cal…" at bounding box center [197, 254] width 300 height 378
drag, startPoint x: 192, startPoint y: 275, endPoint x: 159, endPoint y: 276, distance: 32.8
click at [159, 276] on div "< div class = "container mx-auto px-4 py-10 flex flex-col" style = "height: cal…" at bounding box center [197, 254] width 300 height 378
click at [302, 77] on span at bounding box center [303, 75] width 15 height 16
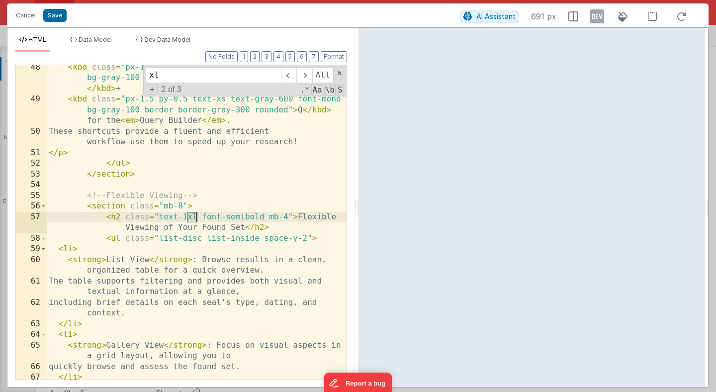
click at [195, 217] on div "< kbd class = "px-1.5 py-0.5 text-xs text-gray-600 font-mono bg-gray-100 border…" at bounding box center [197, 240] width 300 height 357
drag, startPoint x: 195, startPoint y: 217, endPoint x: 158, endPoint y: 217, distance: 37.3
click at [158, 217] on div "< kbd class = "px-1.5 py-0.5 text-xs text-gray-600 font-mono bg-gray-100 border…" at bounding box center [197, 240] width 300 height 357
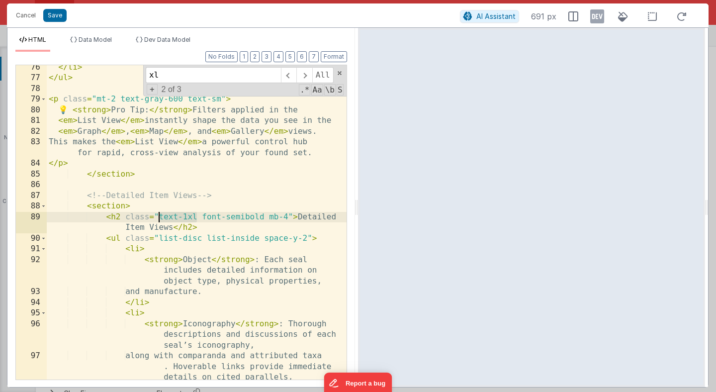
drag, startPoint x: 196, startPoint y: 217, endPoint x: 160, endPoint y: 218, distance: 36.8
click at [160, 218] on div "</ li > </ ul > < p class = "mt-2 text-gray-600 text-sm" > 💡 < strong > Pro Tip…" at bounding box center [197, 235] width 300 height 347
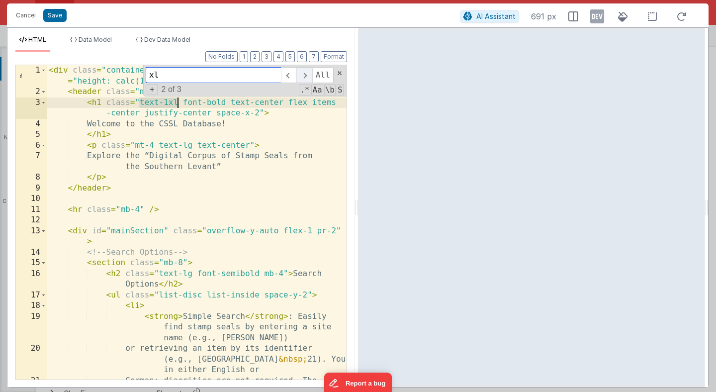
click at [301, 77] on span at bounding box center [303, 75] width 15 height 16
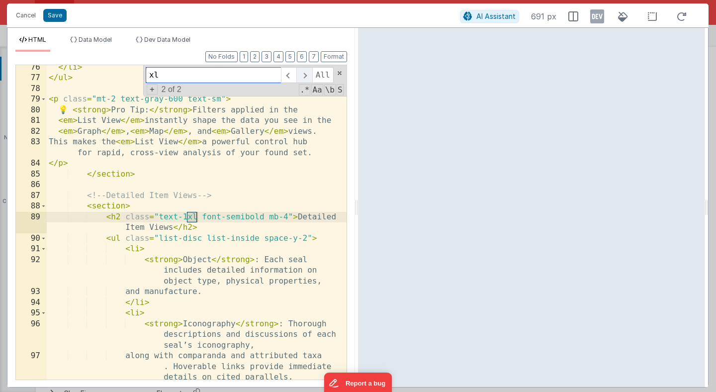
scroll to position [1425, 0]
click at [197, 217] on div "</ li > </ ul > < p class = "mt-2 text-gray-600 text-sm" > 💡 < strong > Pro Tip…" at bounding box center [197, 235] width 300 height 347
drag, startPoint x: 197, startPoint y: 217, endPoint x: 161, endPoint y: 219, distance: 36.4
click at [161, 219] on div "</ li > </ ul > < p class = "mt-2 text-gray-600 text-sm" > 💡 < strong > Pro Tip…" at bounding box center [197, 235] width 300 height 347
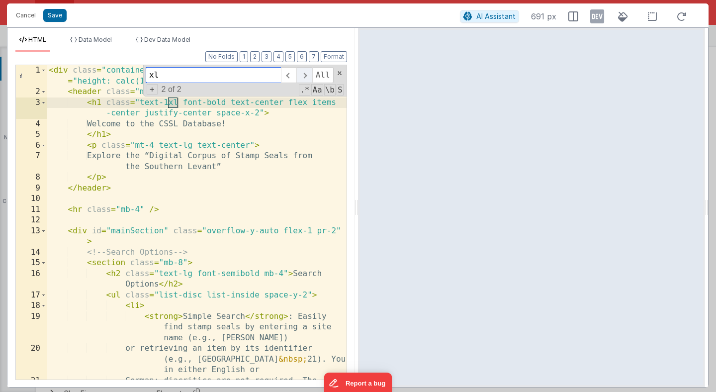
click at [301, 79] on span at bounding box center [303, 75] width 15 height 16
click at [57, 16] on button "Save" at bounding box center [54, 15] width 23 height 13
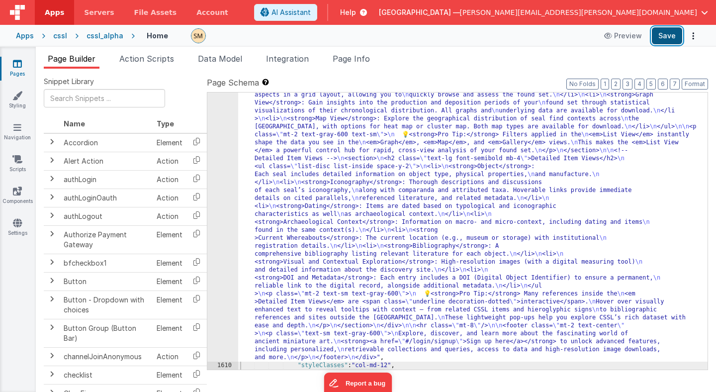
click at [658, 38] on button "Save" at bounding box center [667, 35] width 30 height 17
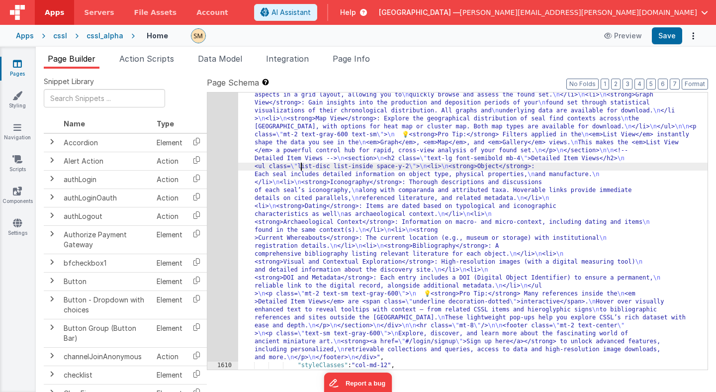
click at [302, 165] on div ""html" : "<div class= \" container mx-auto px-4 py-10 flex flex-col \" style= \…" at bounding box center [472, 230] width 469 height 834
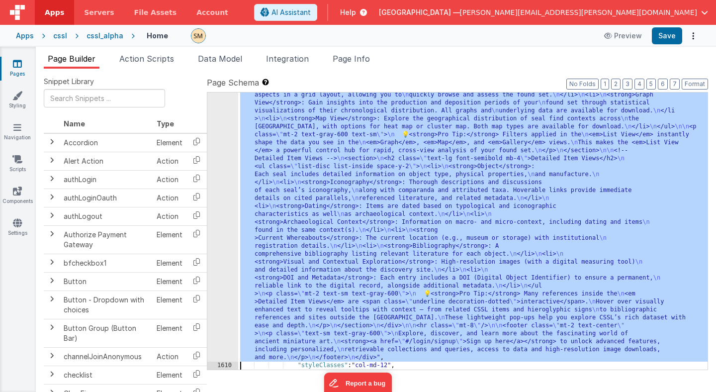
click at [227, 173] on div "1609" at bounding box center [222, 87] width 31 height 549
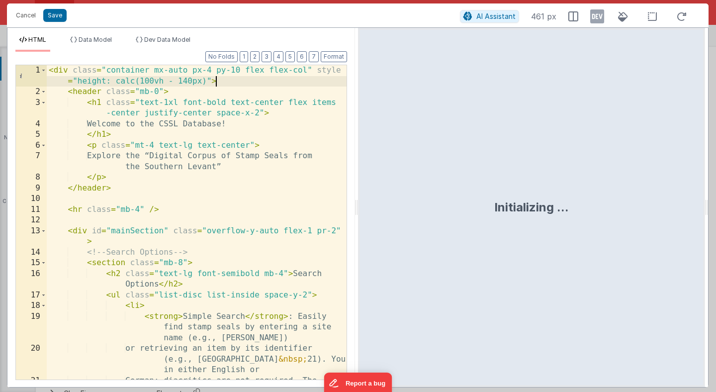
click at [251, 77] on div "< div class = "container mx-auto px-4 py-10 flex flex-col" style = "height: cal…" at bounding box center [197, 254] width 300 height 378
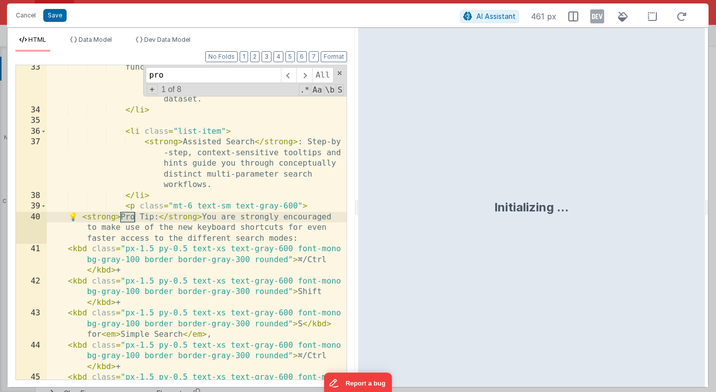
scroll to position [570, 0]
type input "pro"
click at [192, 206] on div "functions like an SQL query, allowing you to chain unlimited search parameters …" at bounding box center [197, 256] width 300 height 389
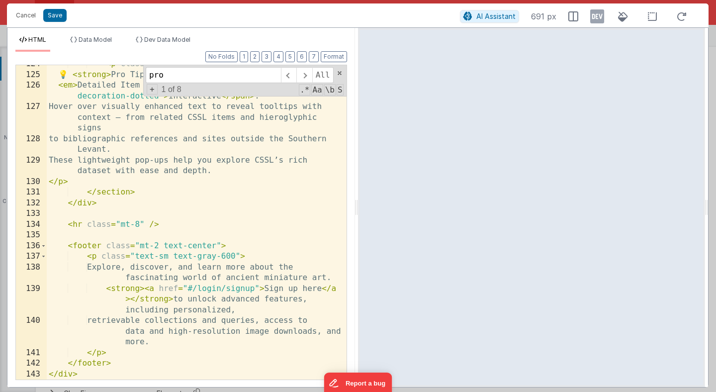
scroll to position [2187, 0]
click at [56, 18] on button "Save" at bounding box center [54, 15] width 23 height 13
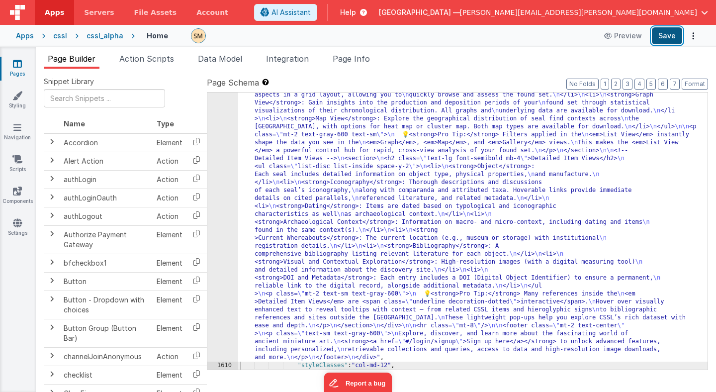
click at [673, 34] on button "Save" at bounding box center [667, 35] width 30 height 17
click at [53, 37] on div "cssl" at bounding box center [60, 36] width 14 height 10
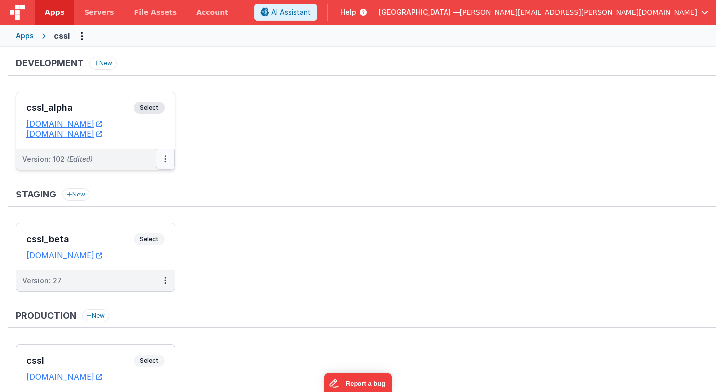
click at [166, 160] on button at bounding box center [165, 159] width 19 height 21
click at [149, 223] on link "Deploy..." at bounding box center [131, 217] width 88 height 18
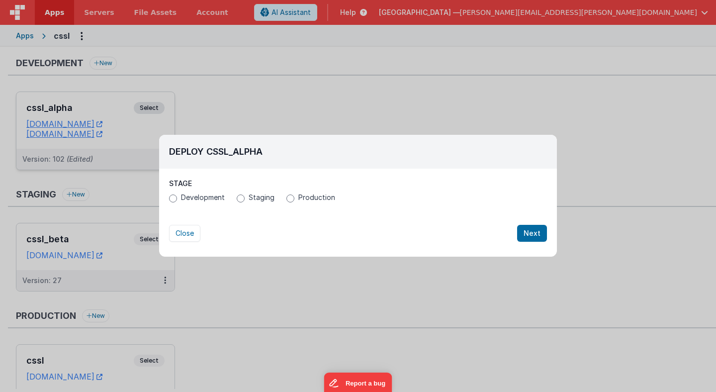
click at [317, 201] on span "Production" at bounding box center [316, 197] width 37 height 10
click at [294, 201] on input "Production" at bounding box center [290, 198] width 8 height 8
radio input "true"
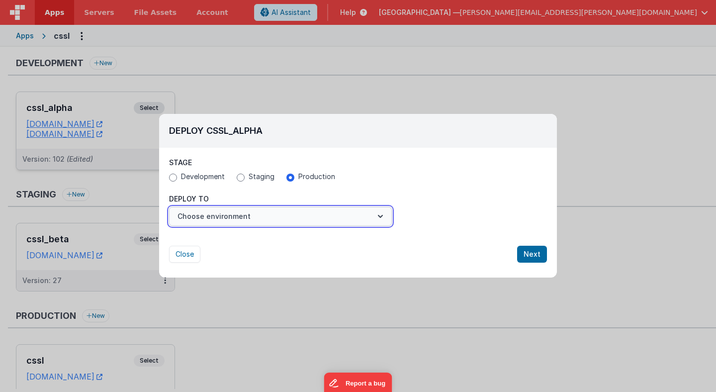
click at [296, 220] on button "Choose environment" at bounding box center [280, 216] width 223 height 19
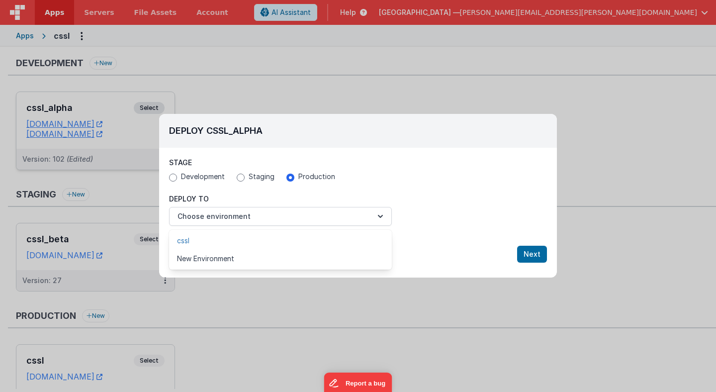
click at [288, 239] on link "cssl" at bounding box center [280, 241] width 223 height 18
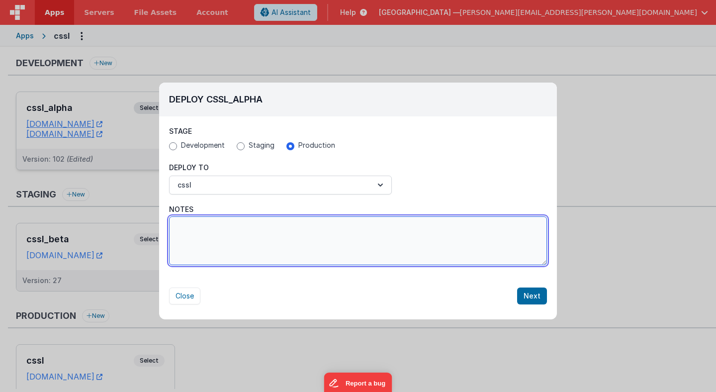
click at [375, 251] on textarea "Notes" at bounding box center [358, 240] width 378 height 49
paste textarea "[DATE]: Optimized internal caching for more fluent workflows; introduced keyboa…"
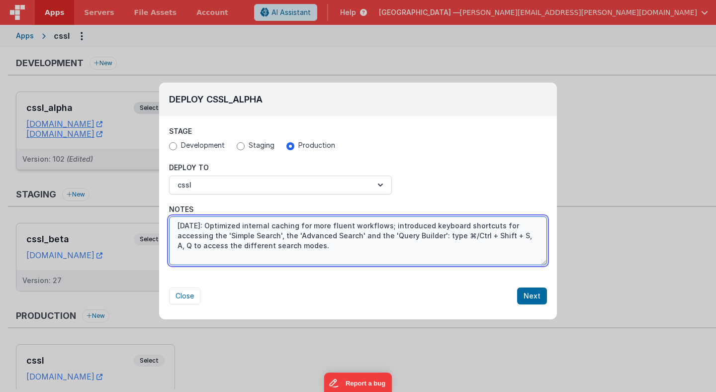
click at [526, 236] on textarea "[DATE]: Optimized internal caching for more fluent workflows; introduced keyboa…" at bounding box center [358, 240] width 378 height 49
type textarea "[DATE]: Optimized internal caching for more fluent workflows; introduced keyboa…"
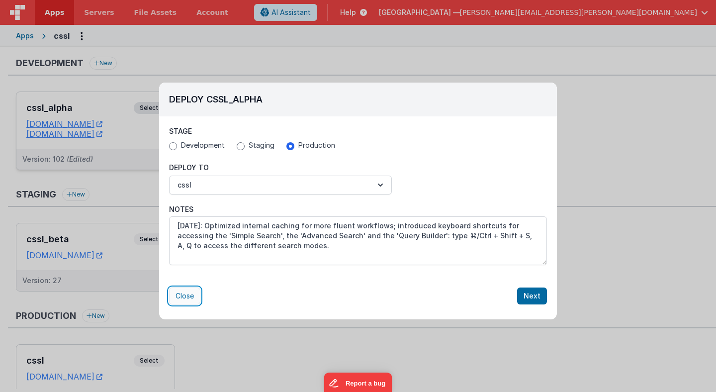
click at [189, 297] on button "Close" at bounding box center [184, 295] width 31 height 17
radio input "false"
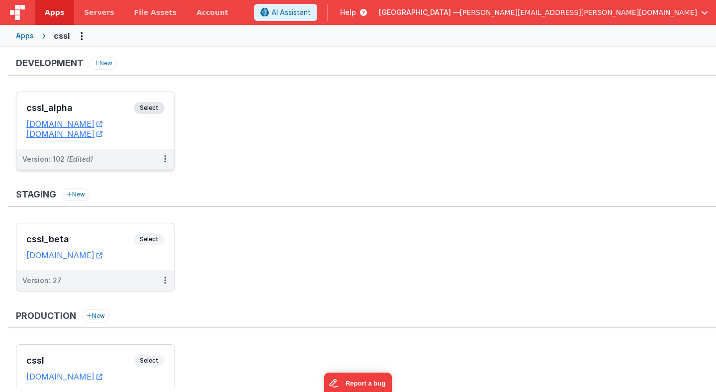
click at [144, 109] on span "Select" at bounding box center [149, 108] width 31 height 12
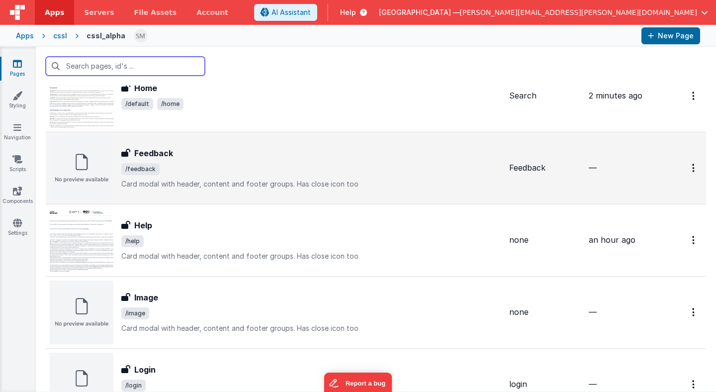
scroll to position [49, 0]
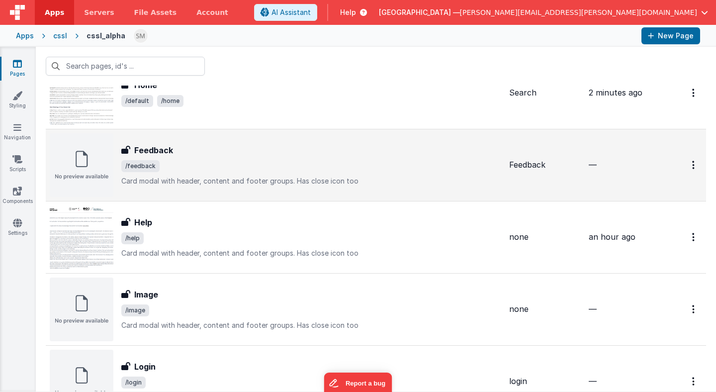
click at [215, 248] on div "Help Help /help Card modal with header, content and footer groups.Has close ic…" at bounding box center [311, 237] width 380 height 42
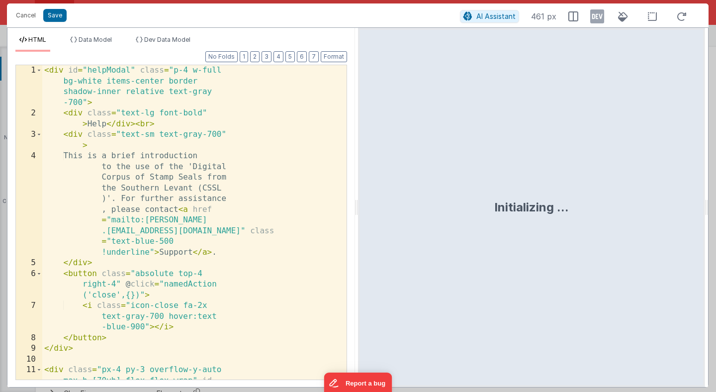
scroll to position [232, 0]
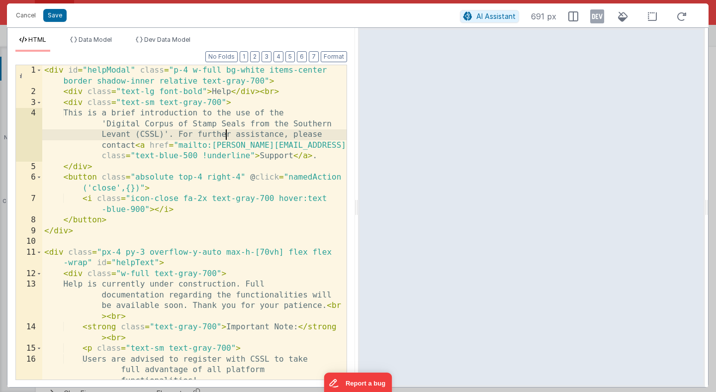
click at [225, 135] on div "< div id = "helpModal" class = "p-4 w-full bg-white items-center border shadow-…" at bounding box center [194, 254] width 304 height 378
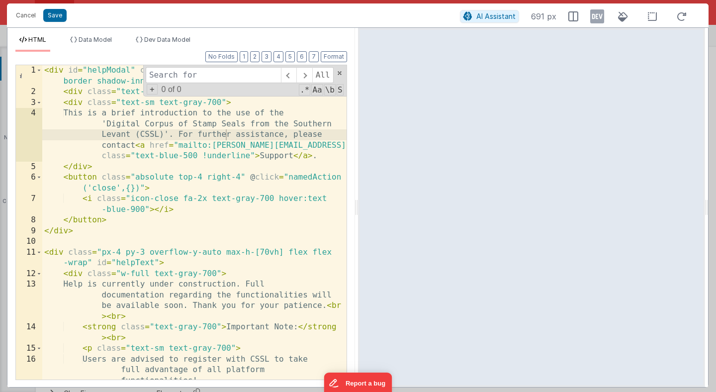
type input "1"
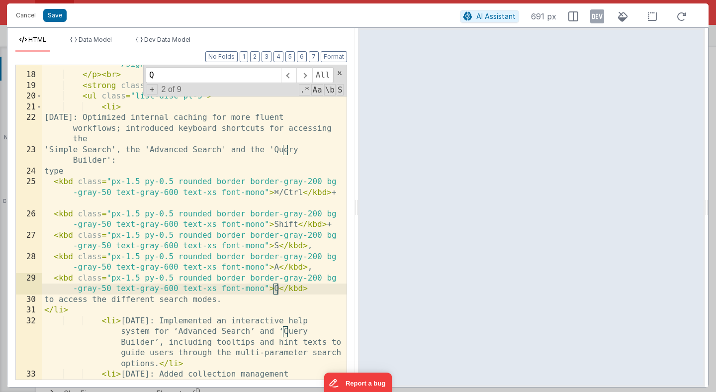
scroll to position [359, 0]
type input "Q"
drag, startPoint x: 280, startPoint y: 292, endPoint x: 275, endPoint y: 291, distance: 5.0
click at [275, 291] on div "< a href = "/#/login/signup" class = "!underline" @ click.prevent = "namedActio…" at bounding box center [194, 243] width 304 height 432
click at [303, 77] on span at bounding box center [303, 75] width 15 height 16
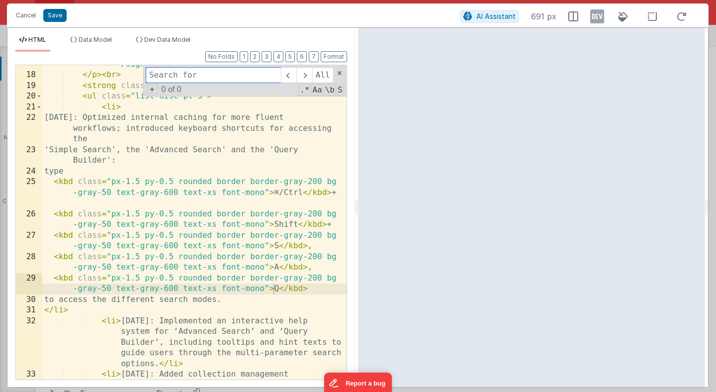
click at [253, 81] on input at bounding box center [213, 75] width 135 height 16
type input "+"
type input "Q"
click at [229, 74] on input at bounding box center [213, 75] width 135 height 16
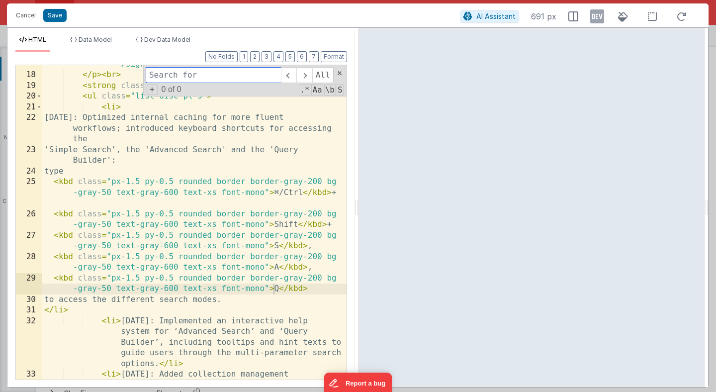
drag, startPoint x: 155, startPoint y: 74, endPoint x: 161, endPoint y: 84, distance: 11.9
click at [169, 74] on input at bounding box center [213, 75] width 135 height 16
type input "Q"
click at [278, 290] on div "< a href = "/#/login/signup" class = "!underline" @ click.prevent = "namedActio…" at bounding box center [194, 243] width 304 height 432
click at [307, 75] on span at bounding box center [303, 75] width 15 height 16
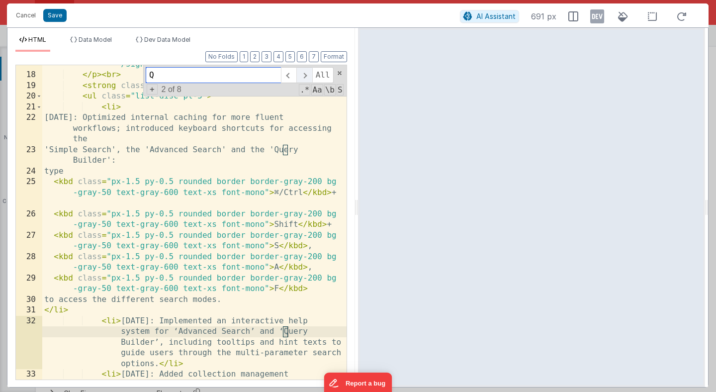
click at [307, 75] on span at bounding box center [303, 75] width 15 height 16
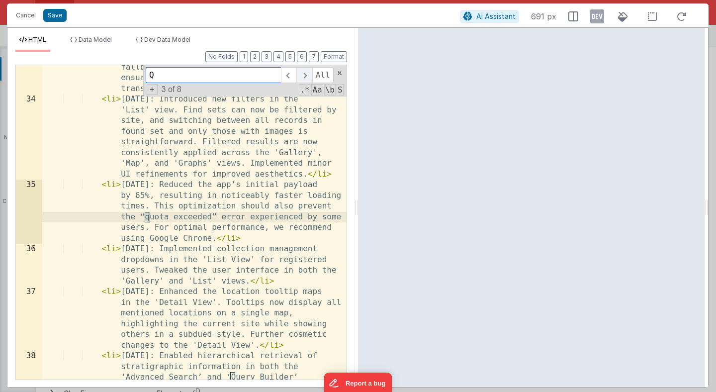
click at [307, 75] on span at bounding box center [303, 75] width 15 height 16
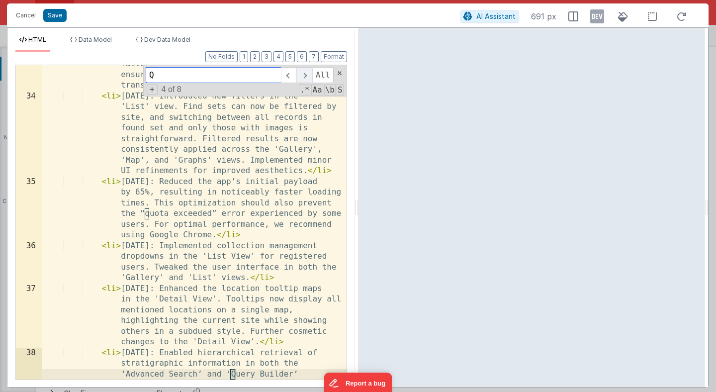
scroll to position [712, 0]
click at [307, 75] on span at bounding box center [303, 75] width 15 height 16
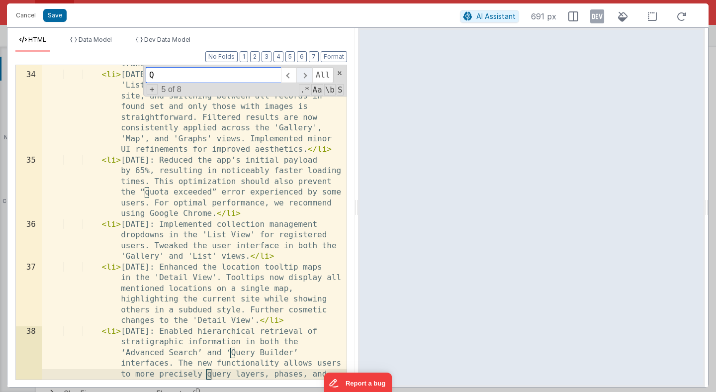
scroll to position [733, 0]
click at [53, 17] on button "Save" at bounding box center [54, 15] width 23 height 13
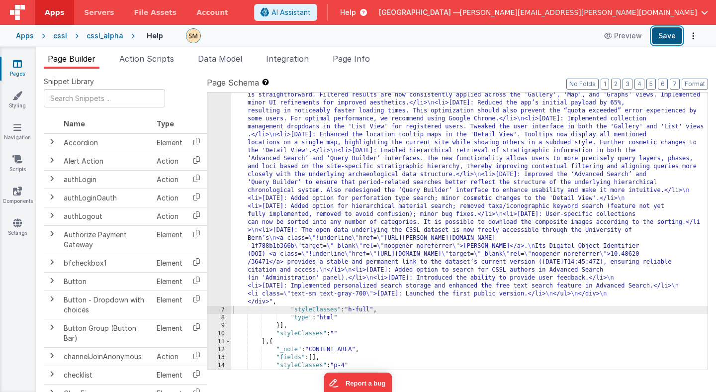
click at [665, 37] on button "Save" at bounding box center [667, 35] width 30 height 17
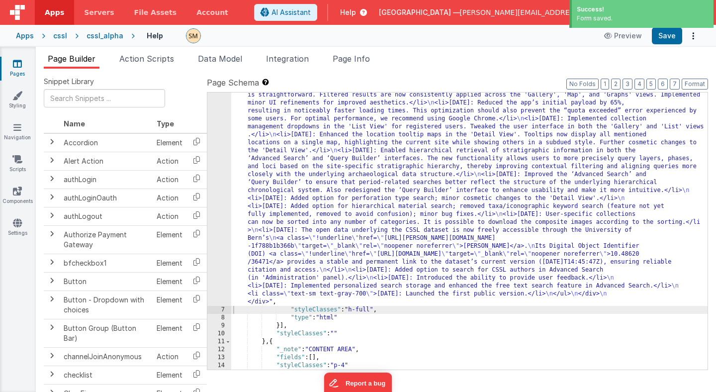
click at [29, 37] on div "Apps" at bounding box center [25, 36] width 18 height 10
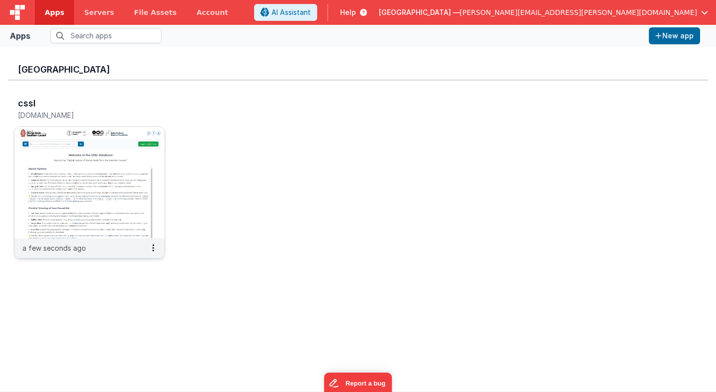
click at [136, 159] on img at bounding box center [89, 182] width 150 height 111
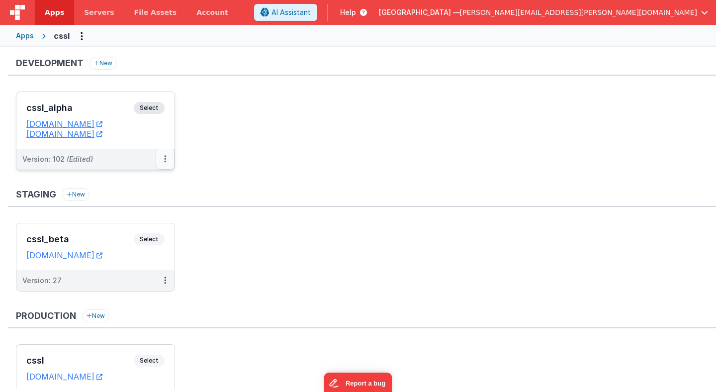
click at [167, 161] on button at bounding box center [165, 159] width 19 height 21
click at [129, 218] on link "Deploy..." at bounding box center [131, 217] width 88 height 18
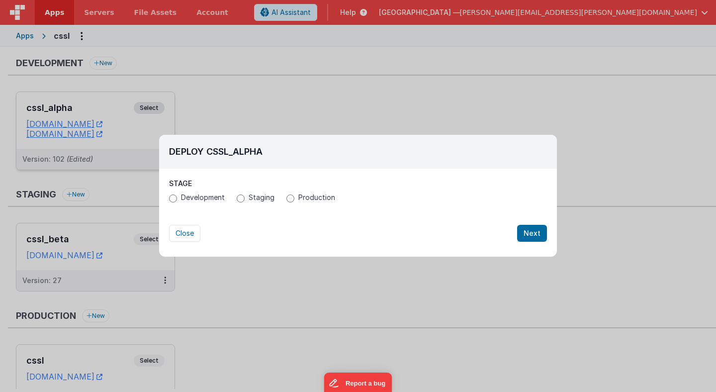
click at [294, 195] on label "Production" at bounding box center [310, 197] width 49 height 10
click at [294, 195] on input "Production" at bounding box center [290, 198] width 8 height 8
radio input "true"
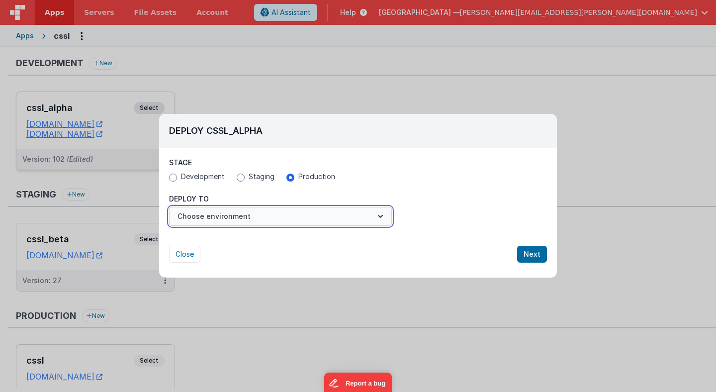
click at [237, 221] on button "Choose environment" at bounding box center [280, 216] width 223 height 19
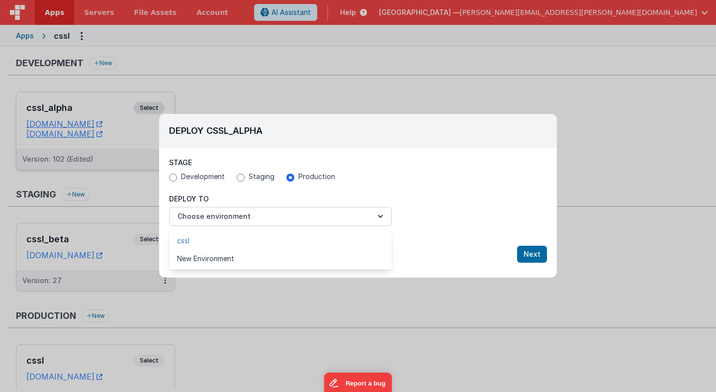
click at [231, 240] on link "cssl" at bounding box center [280, 241] width 223 height 18
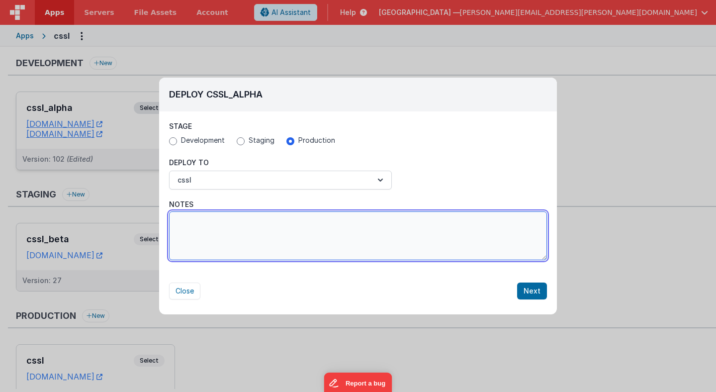
click at [236, 235] on textarea "Notes" at bounding box center [358, 235] width 378 height 49
paste textarea "[DATE]: Optimized internal caching for more fluent workflows; introduced keyboa…"
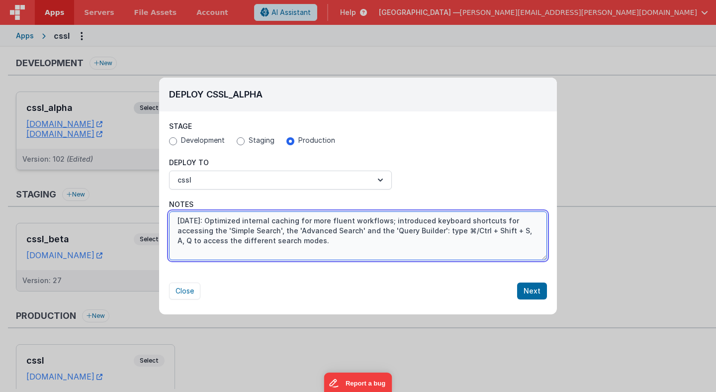
click at [529, 231] on textarea "[DATE]: Optimized internal caching for more fluent workflows; introduced keyboa…" at bounding box center [358, 235] width 378 height 49
type textarea "[DATE]: Optimized internal caching for more fluent workflows; introduced keyboa…"
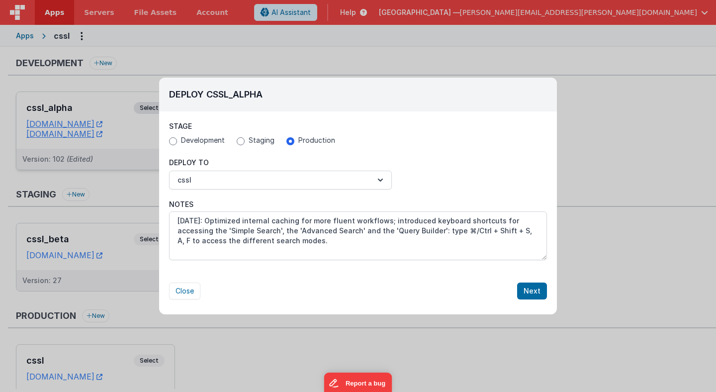
click at [500, 277] on div "Close Next" at bounding box center [358, 281] width 378 height 37
click at [541, 294] on button "Next" at bounding box center [532, 290] width 30 height 17
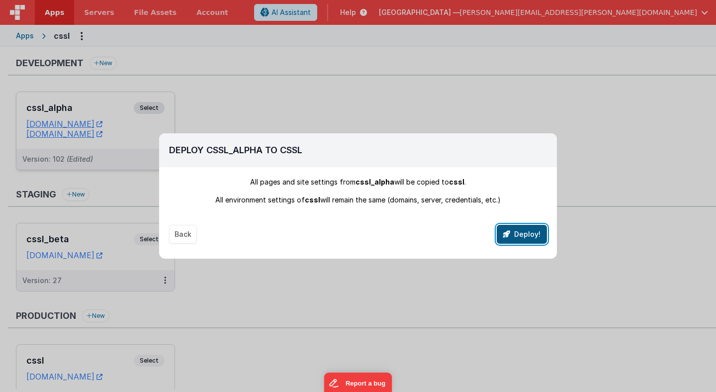
click at [528, 237] on button "Deploy!" at bounding box center [522, 234] width 50 height 19
